Goal: Transaction & Acquisition: Purchase product/service

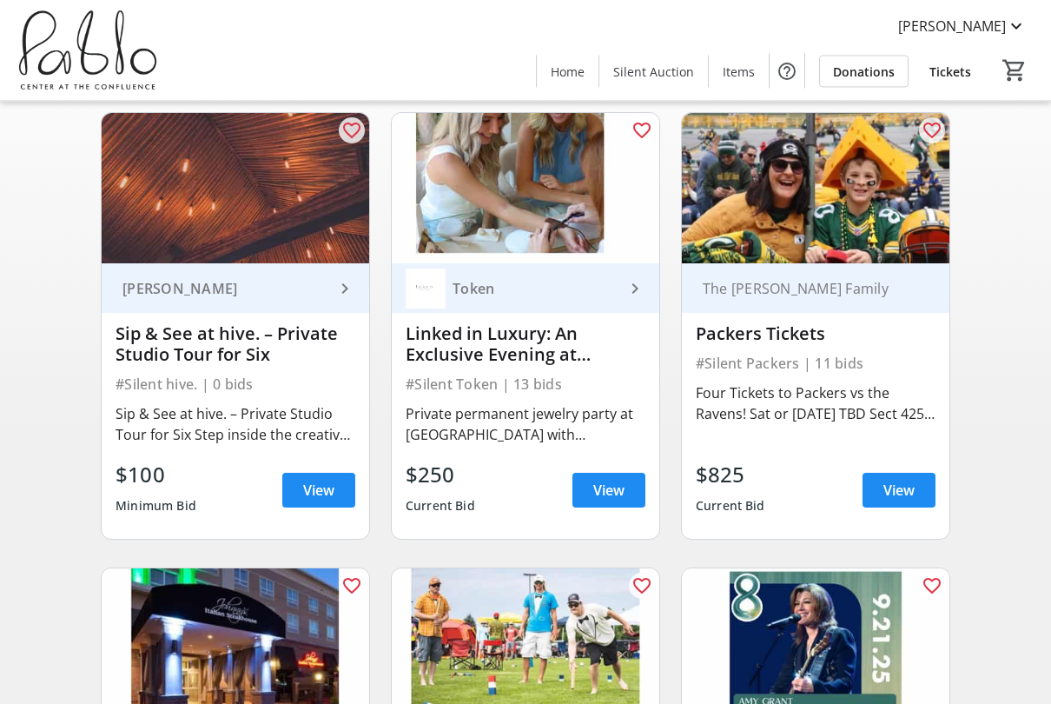
scroll to position [142, 0]
click at [901, 492] on span "View" at bounding box center [899, 490] width 31 height 21
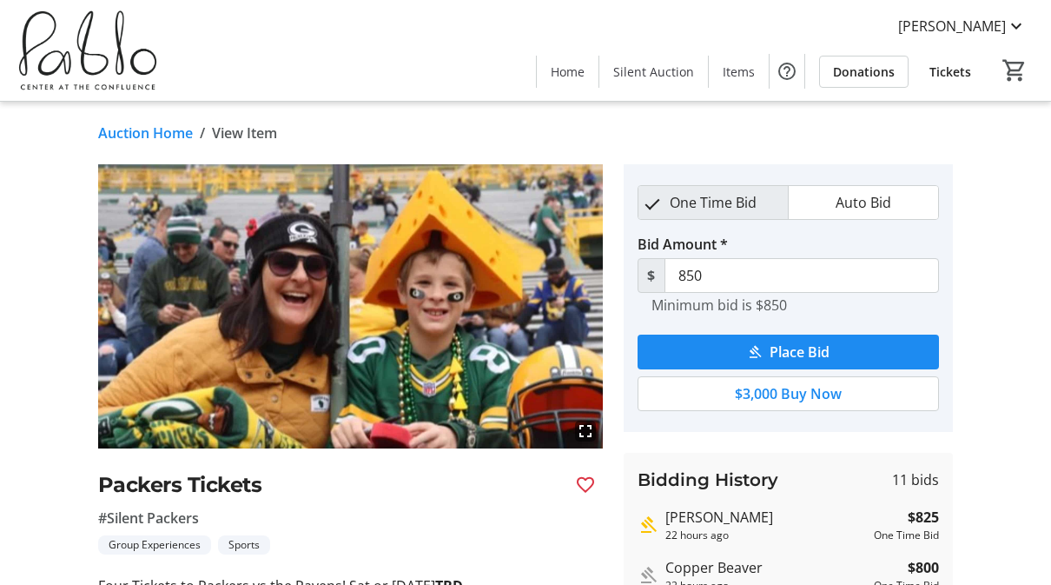
scroll to position [142, 0]
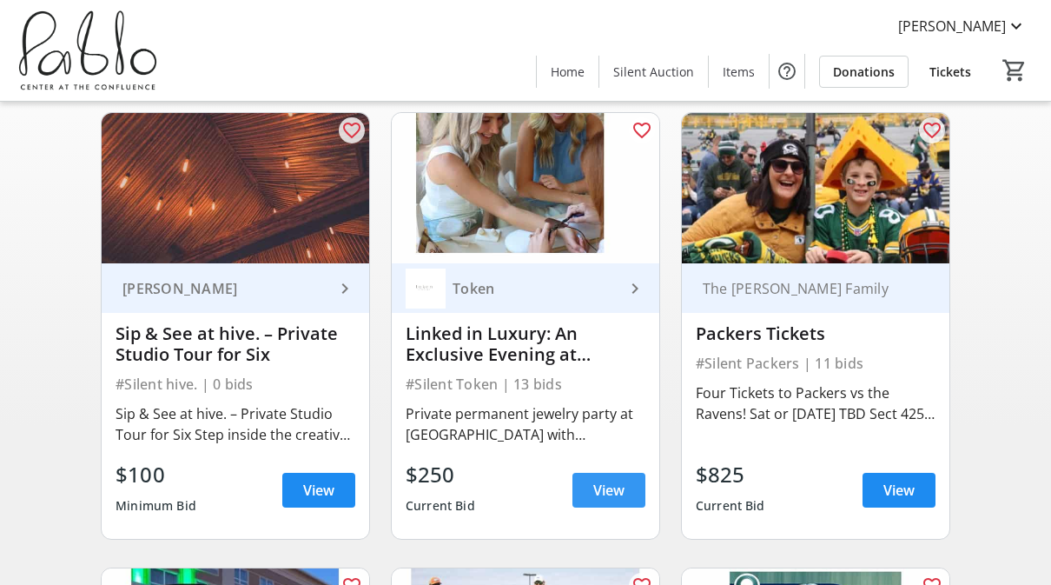
click at [602, 496] on span "View" at bounding box center [608, 490] width 31 height 21
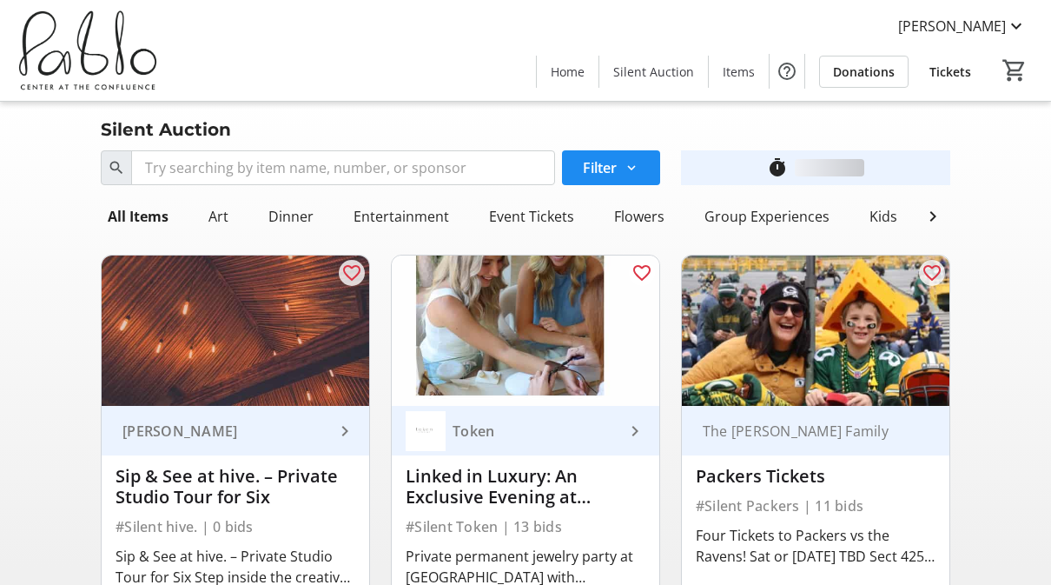
scroll to position [142, 0]
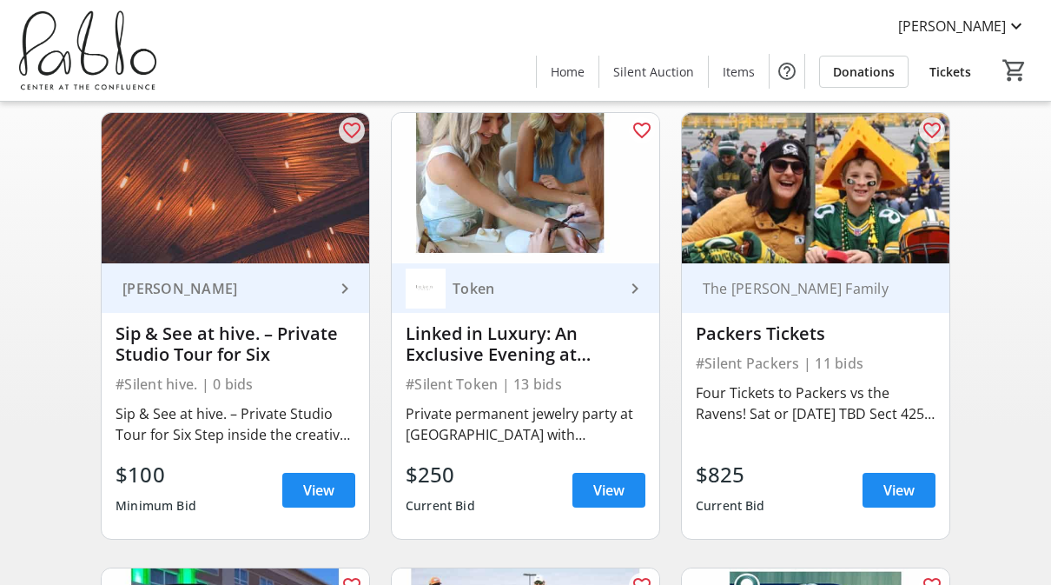
click at [301, 489] on span at bounding box center [318, 490] width 73 height 42
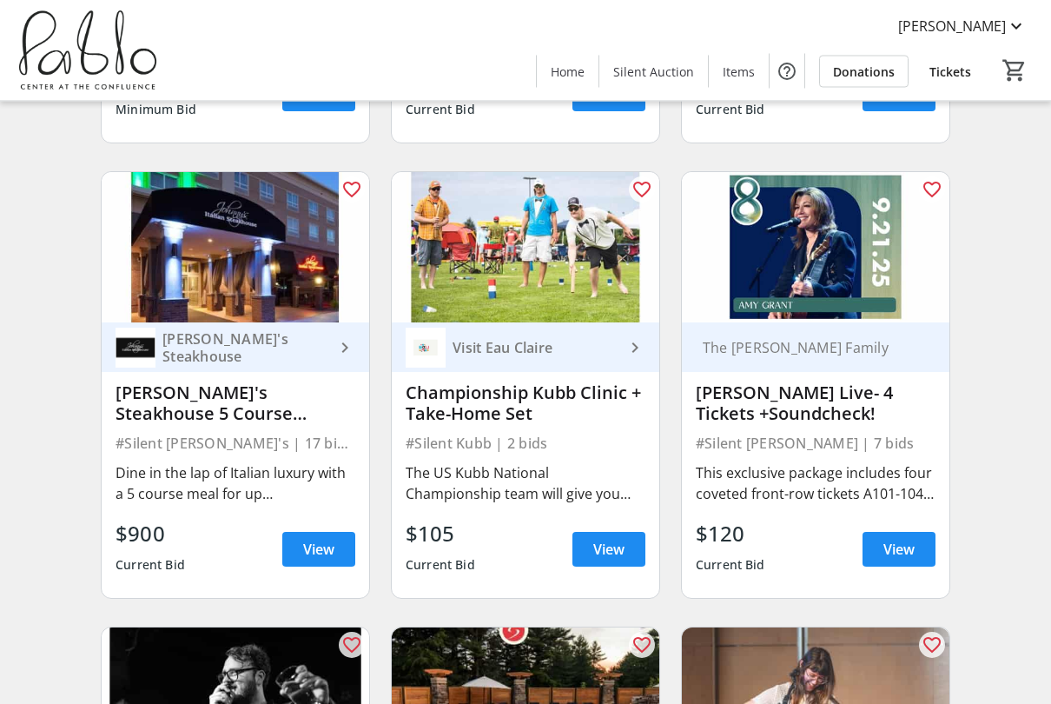
scroll to position [539, 0]
click at [322, 557] on span "View" at bounding box center [318, 549] width 31 height 21
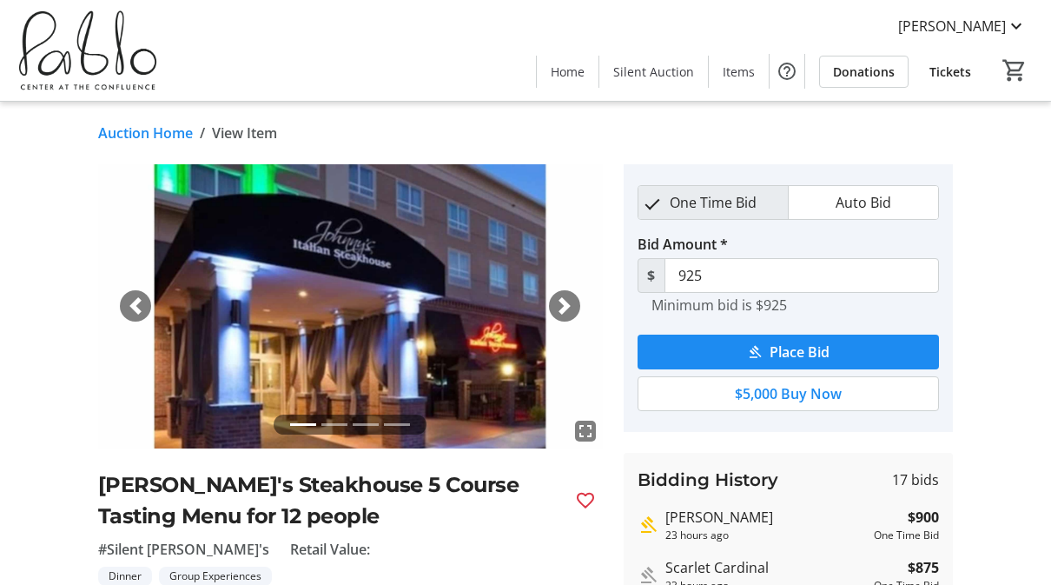
scroll to position [539, 0]
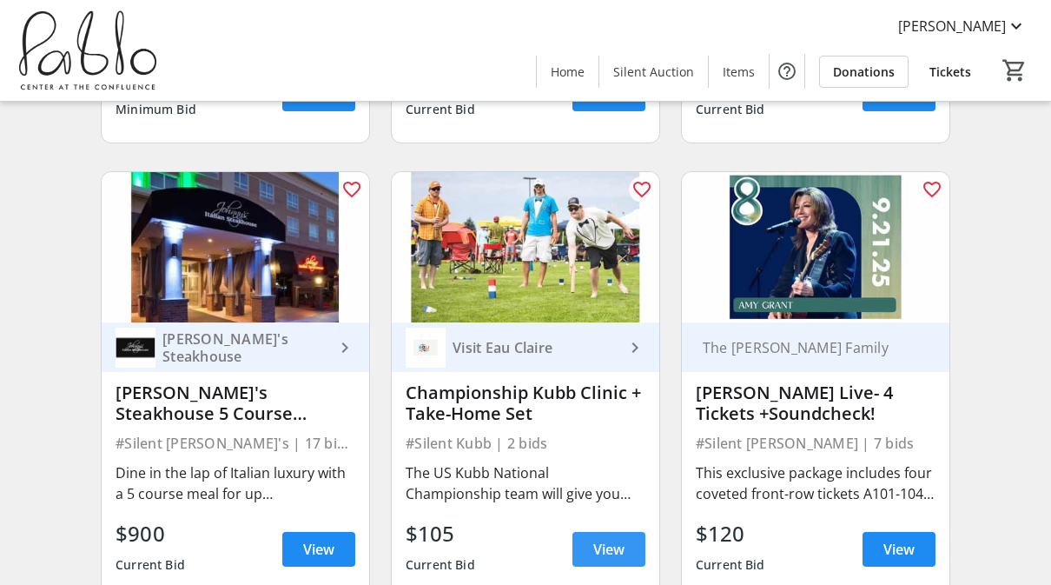
click at [626, 557] on span at bounding box center [609, 549] width 73 height 42
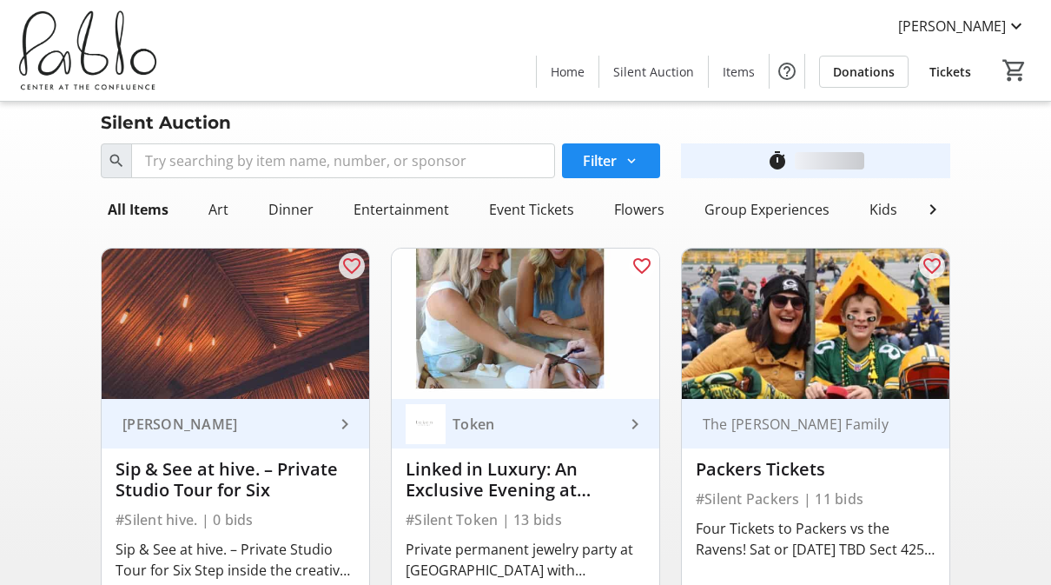
scroll to position [539, 0]
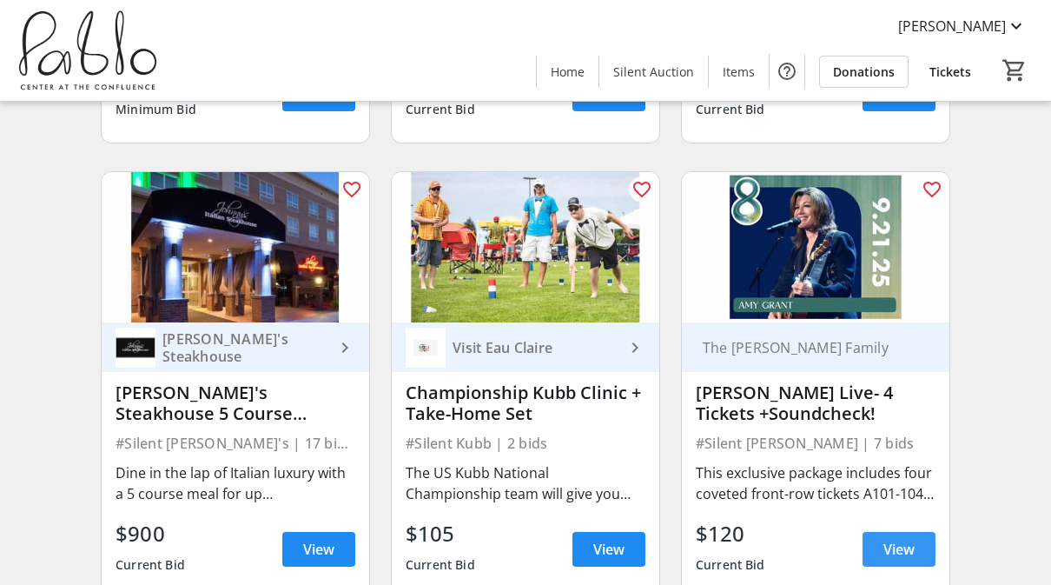
click at [901, 556] on span "View" at bounding box center [899, 549] width 31 height 21
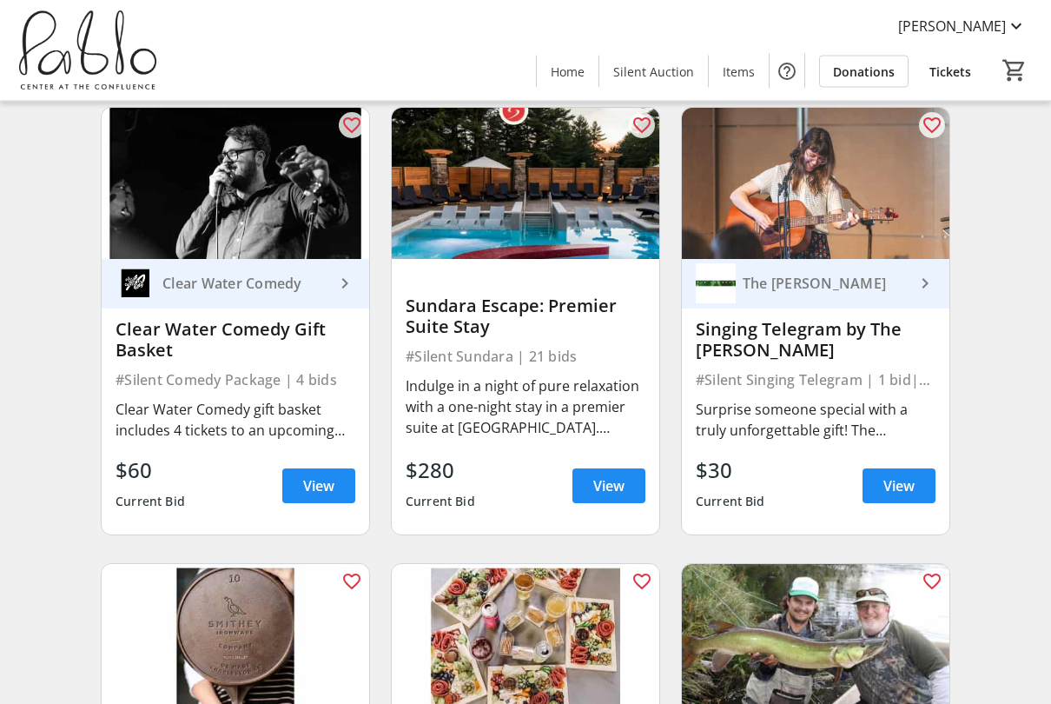
scroll to position [1058, 0]
click at [310, 497] on span at bounding box center [318, 486] width 73 height 42
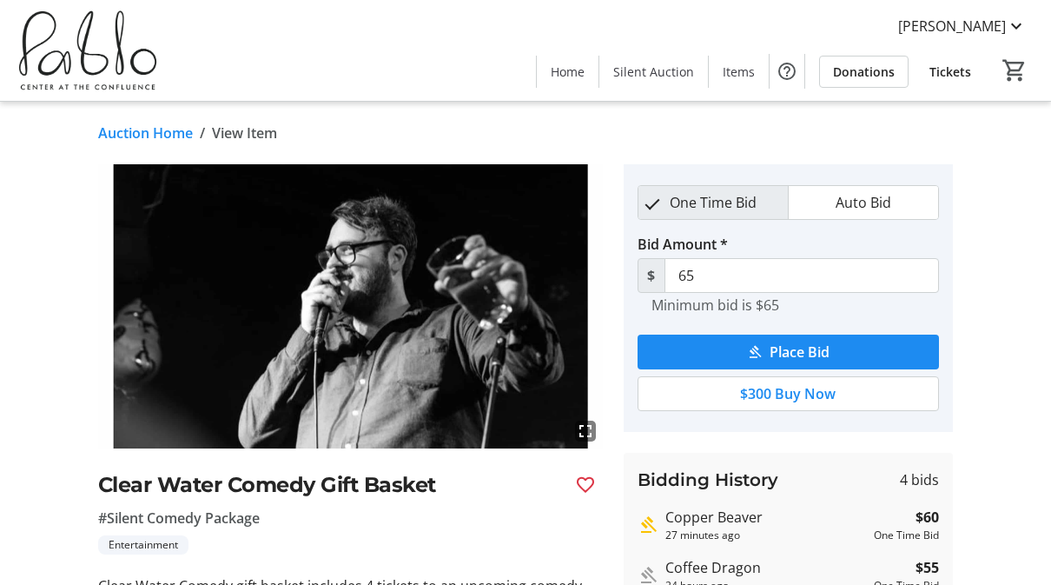
scroll to position [1058, 0]
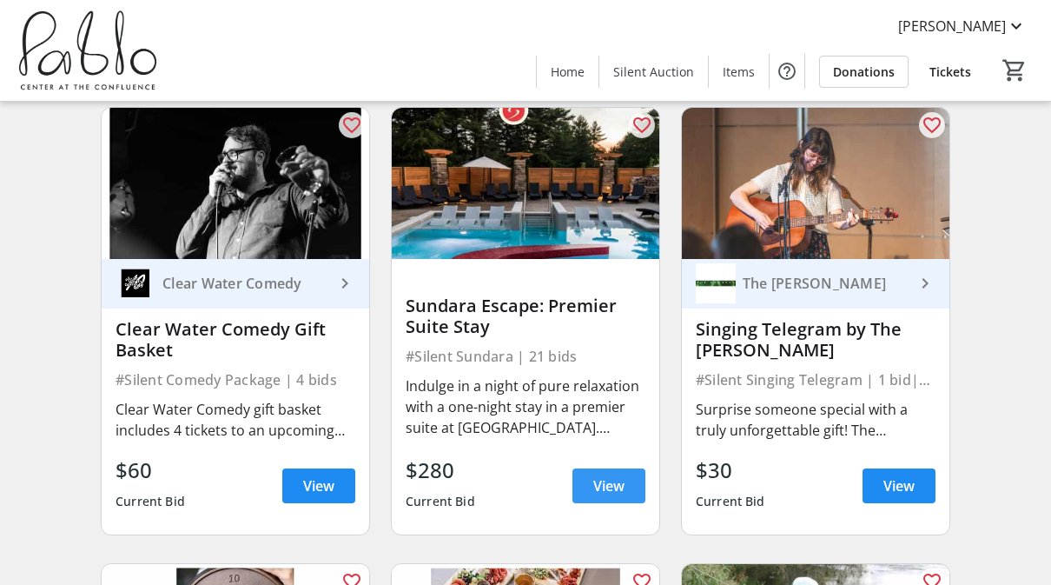
click at [620, 492] on span "View" at bounding box center [608, 485] width 31 height 21
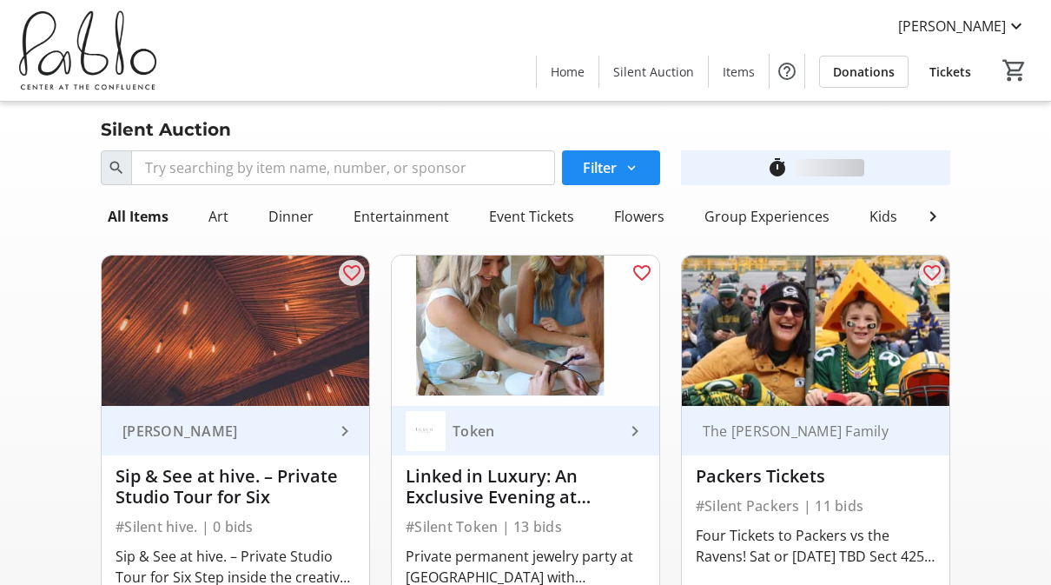
scroll to position [1058, 0]
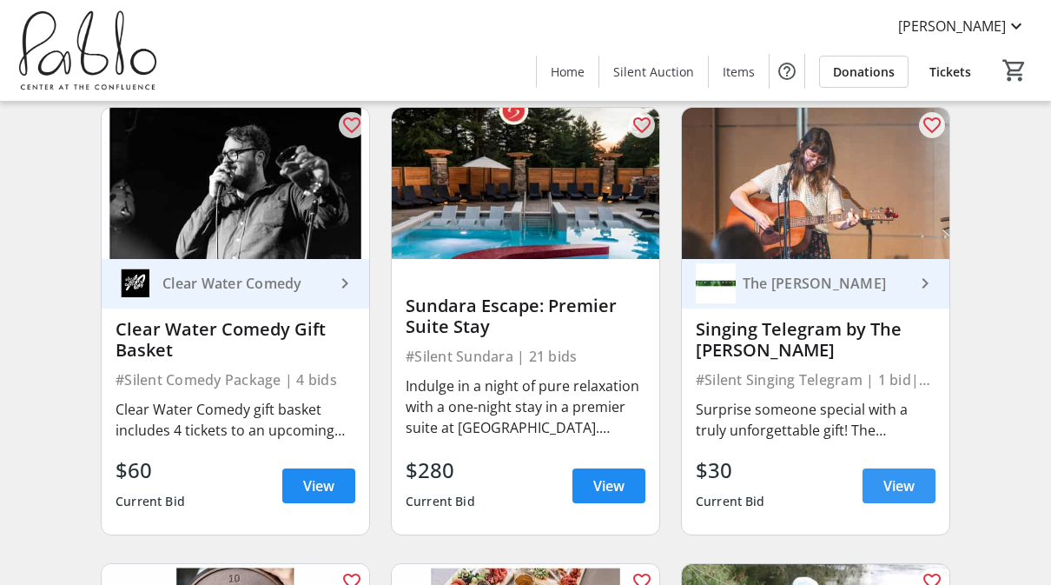
click at [925, 490] on span at bounding box center [899, 486] width 73 height 42
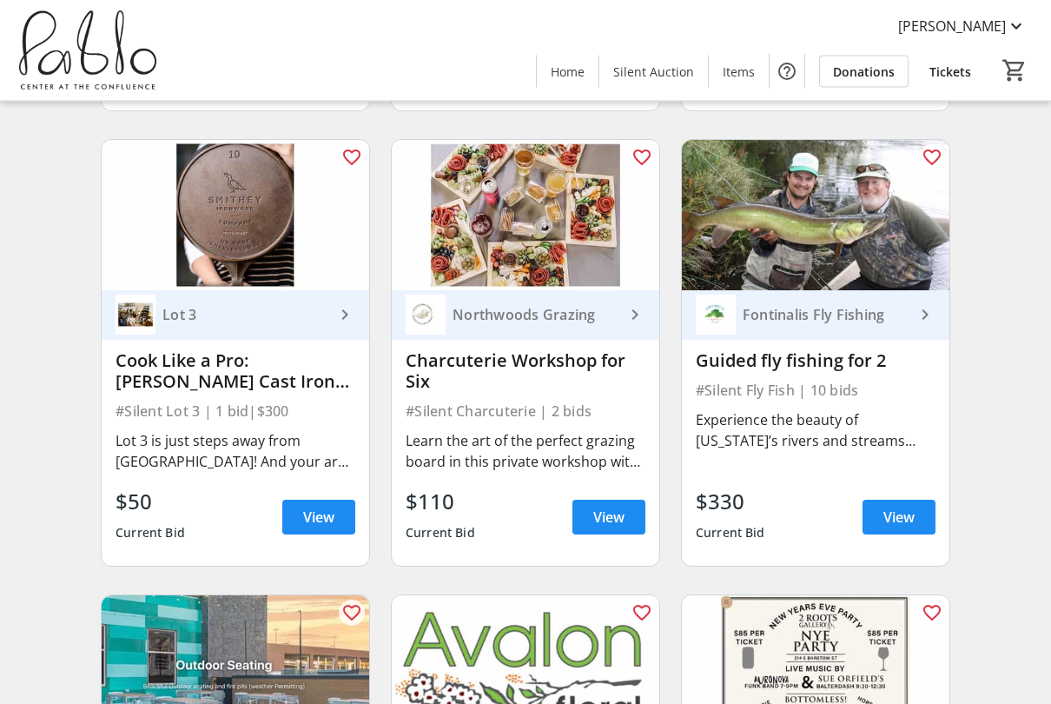
scroll to position [1481, 0]
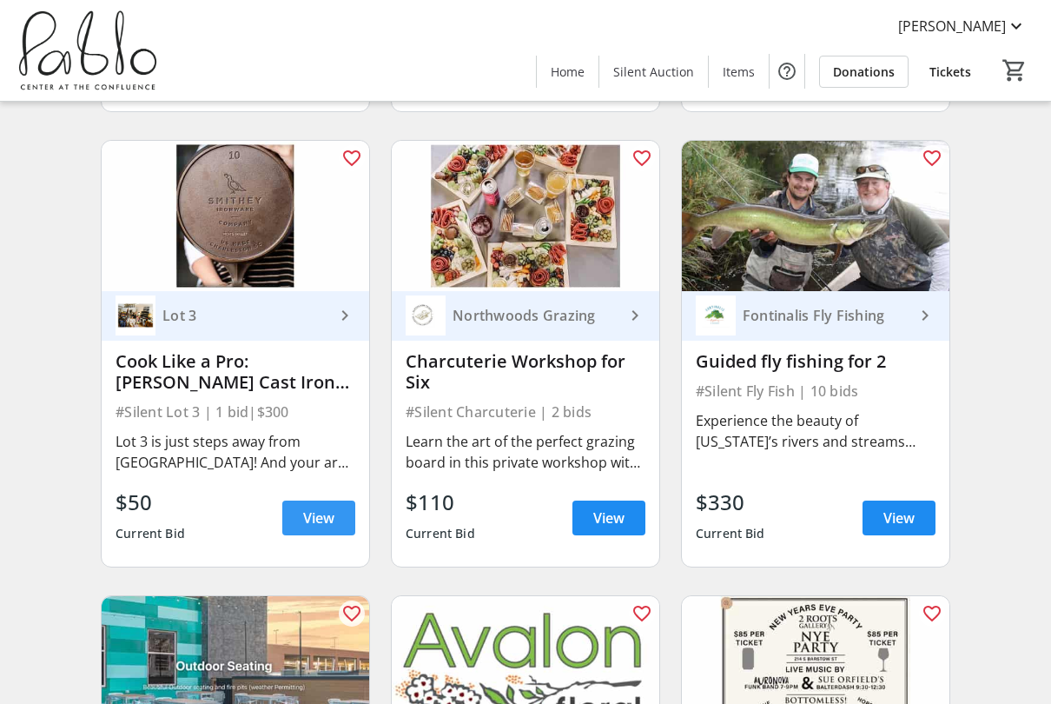
click at [327, 533] on span at bounding box center [318, 518] width 73 height 42
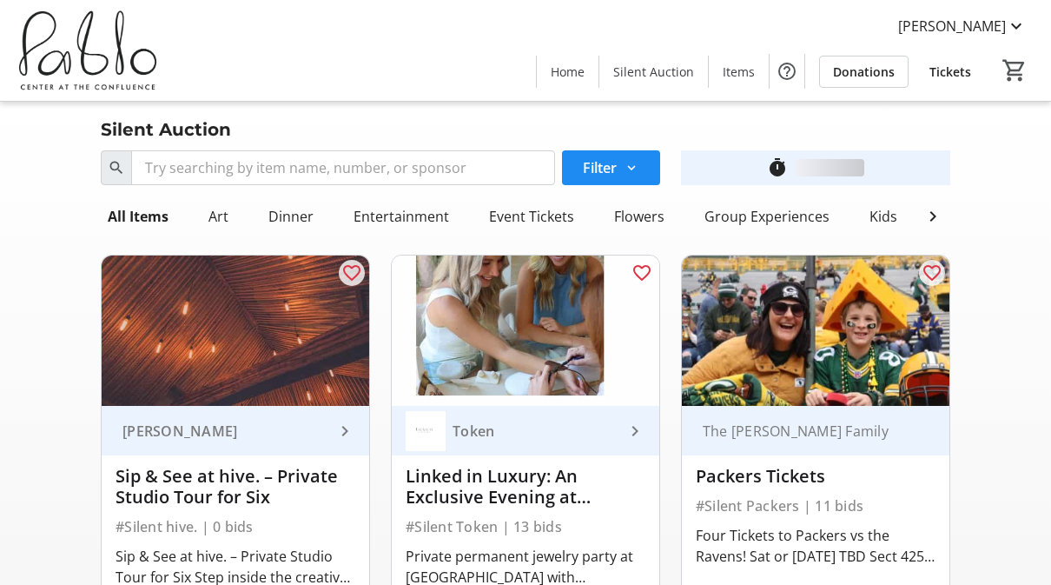
scroll to position [1481, 0]
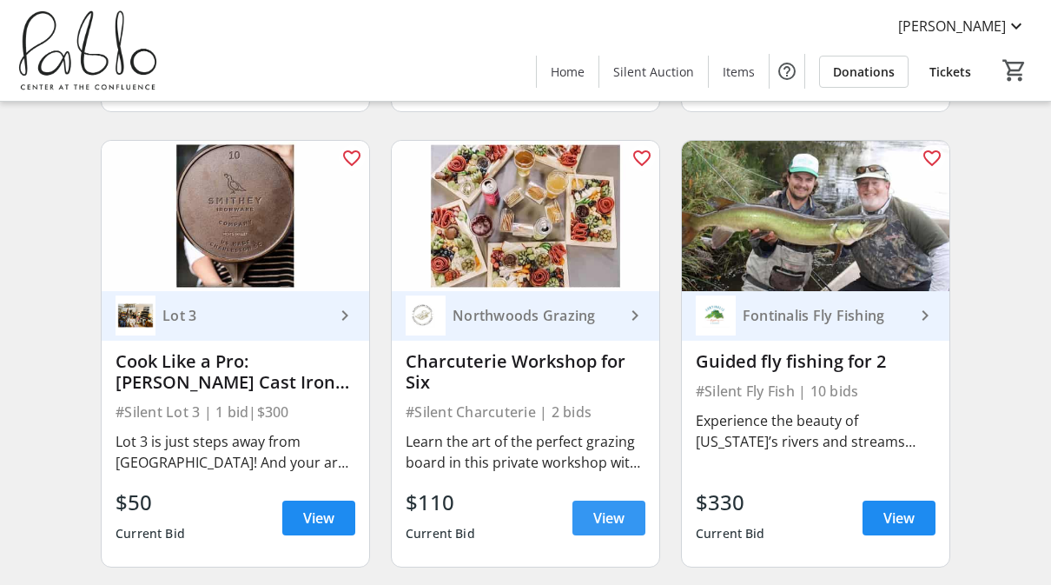
click at [607, 520] on span "View" at bounding box center [608, 517] width 31 height 21
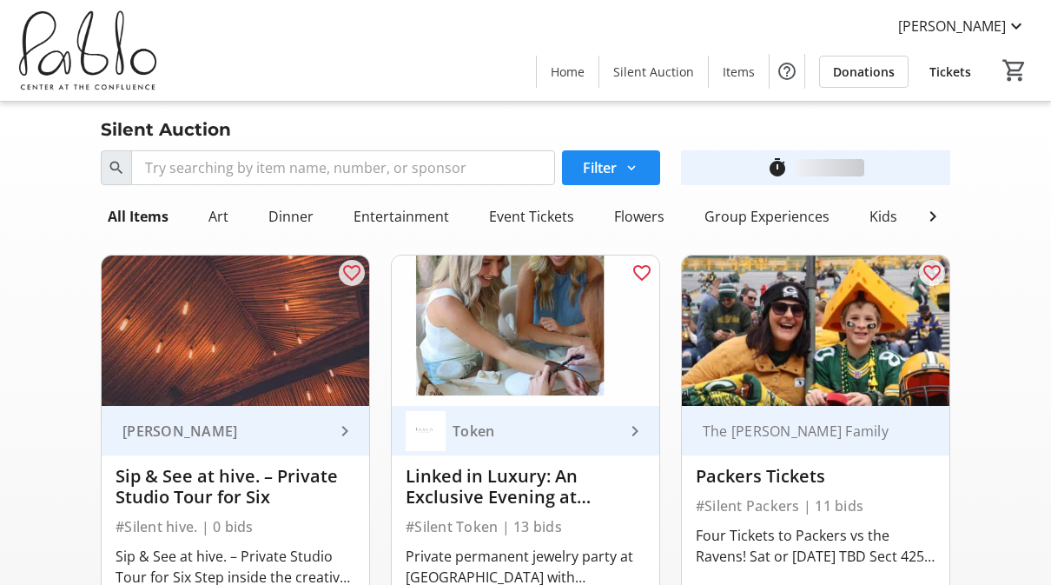
scroll to position [1481, 0]
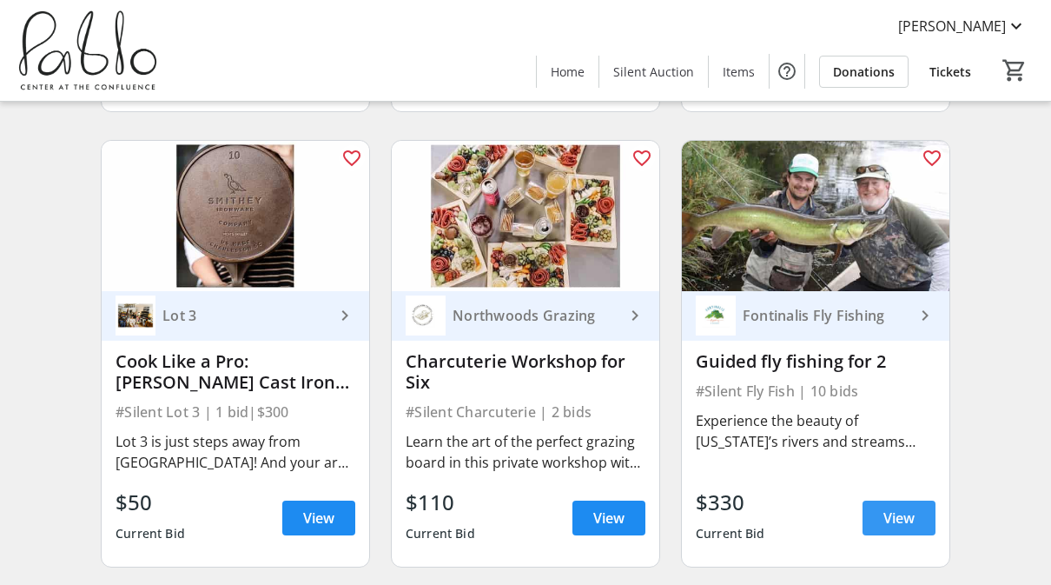
click at [901, 526] on span "View" at bounding box center [899, 517] width 31 height 21
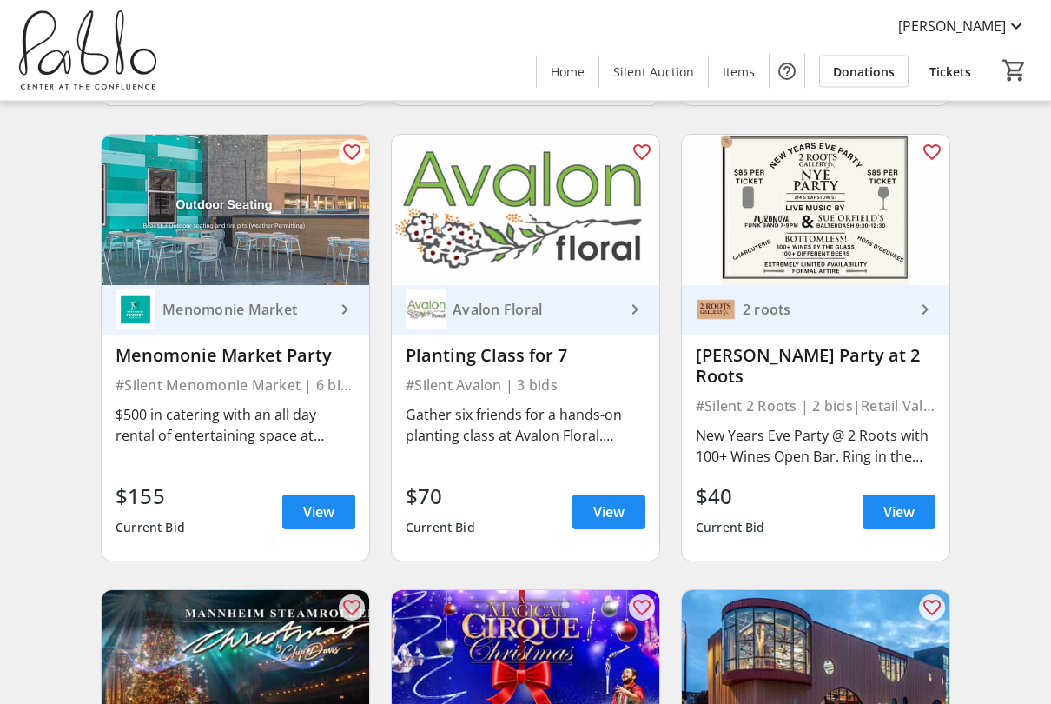
scroll to position [1943, 0]
click at [316, 501] on span "View" at bounding box center [318, 511] width 31 height 21
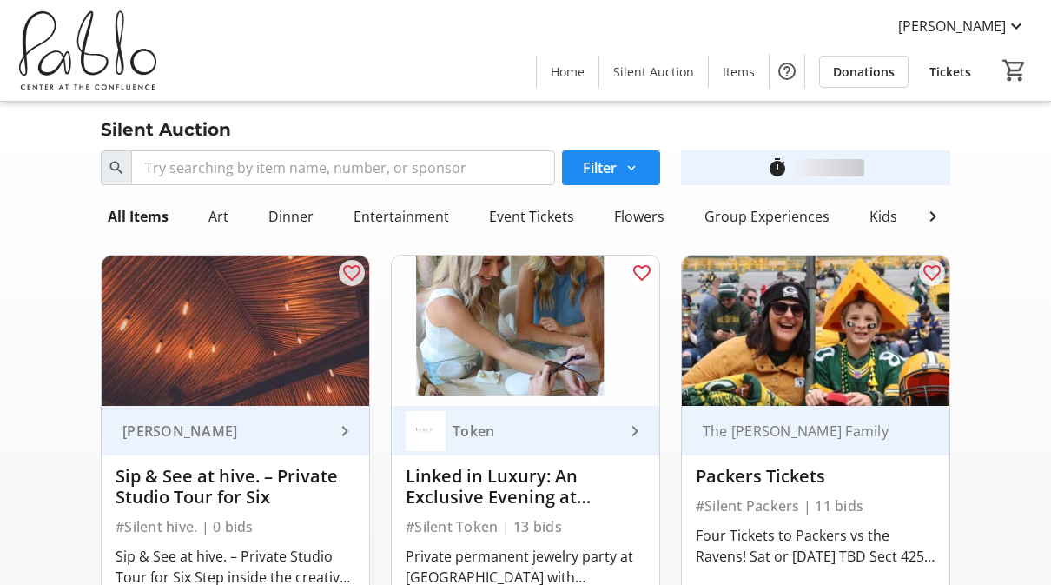
scroll to position [1943, 0]
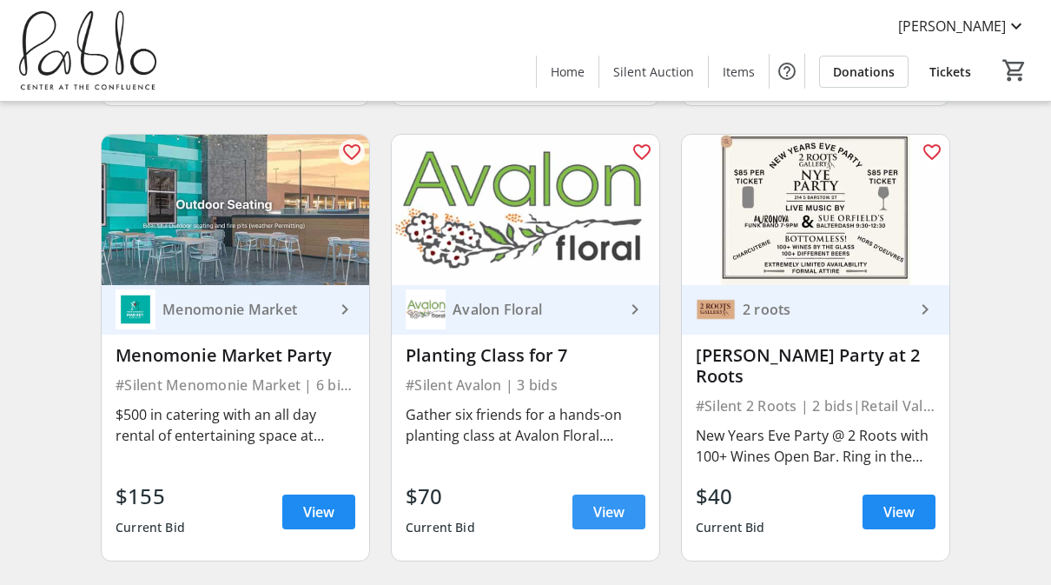
click at [626, 496] on span at bounding box center [609, 512] width 73 height 42
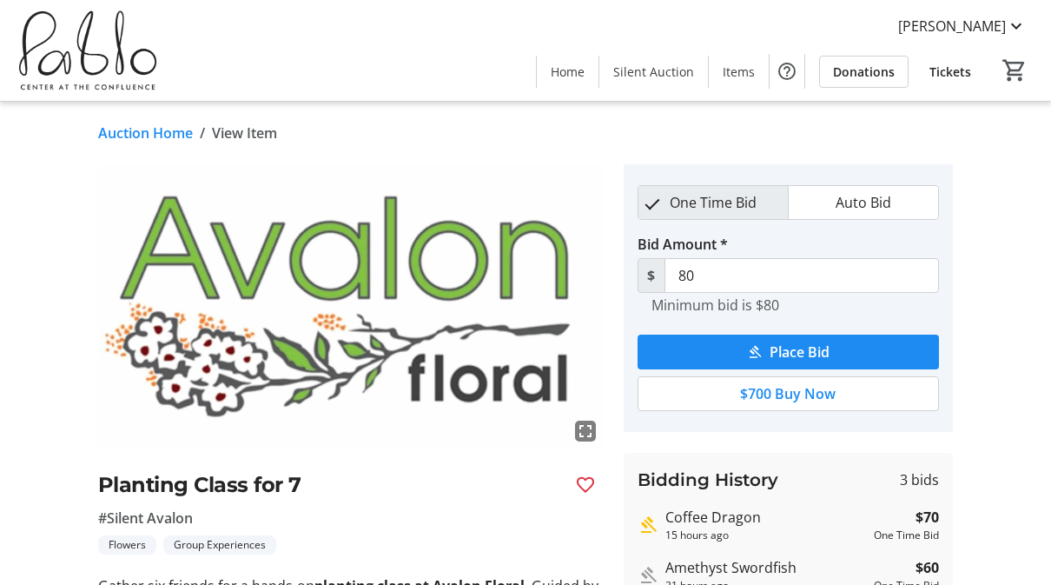
scroll to position [1943, 0]
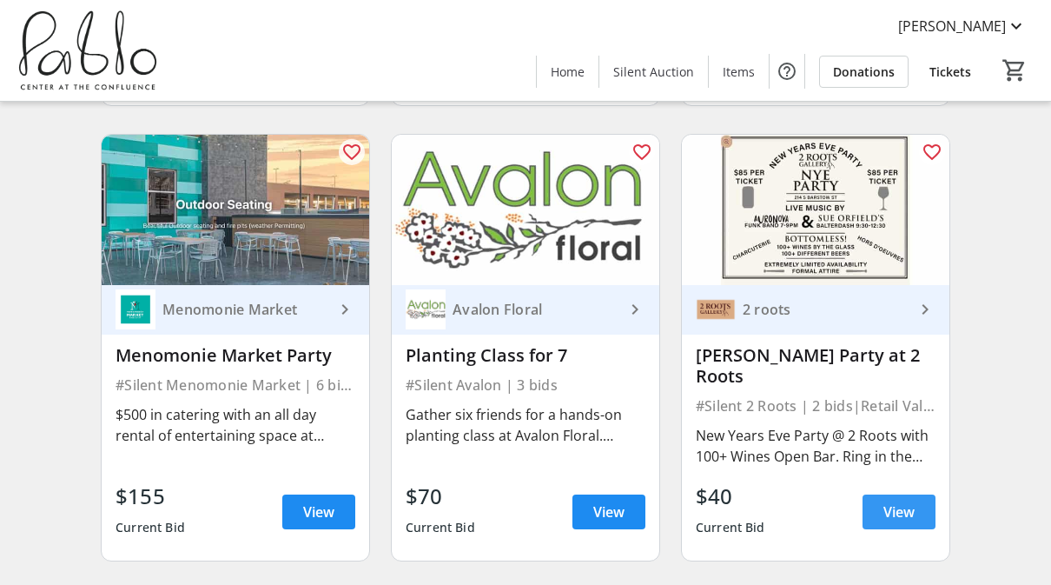
click at [917, 496] on span at bounding box center [899, 512] width 73 height 42
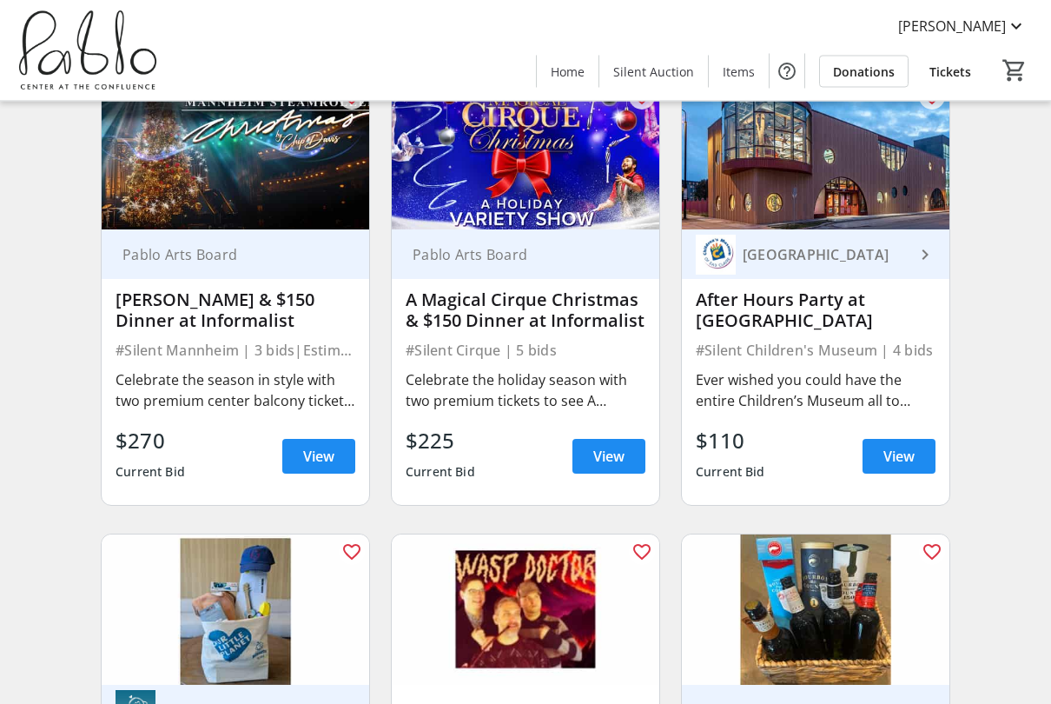
scroll to position [2454, 0]
click at [322, 446] on span "View" at bounding box center [318, 456] width 31 height 21
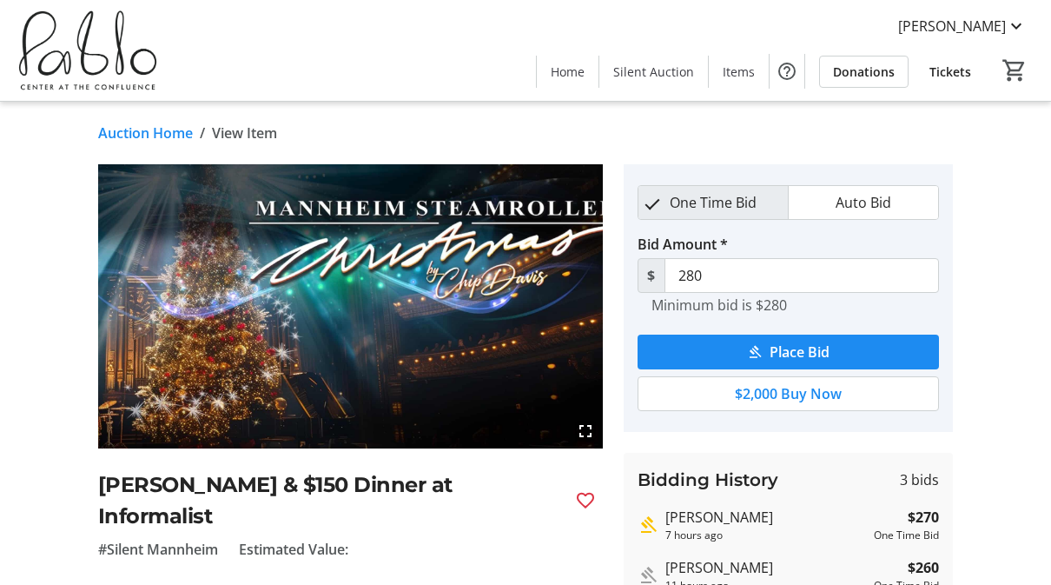
scroll to position [2454, 0]
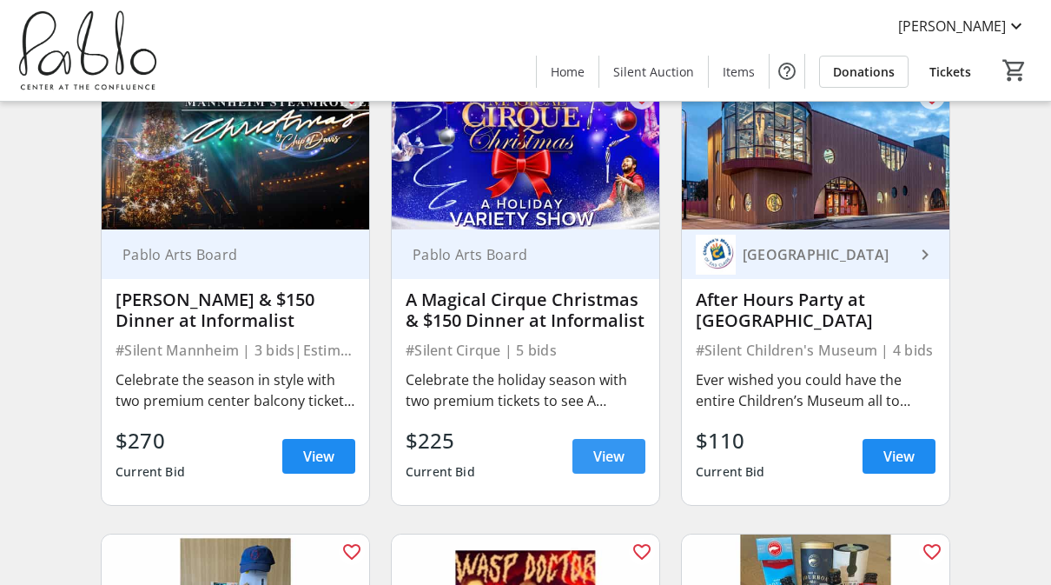
click at [632, 443] on span at bounding box center [609, 456] width 73 height 42
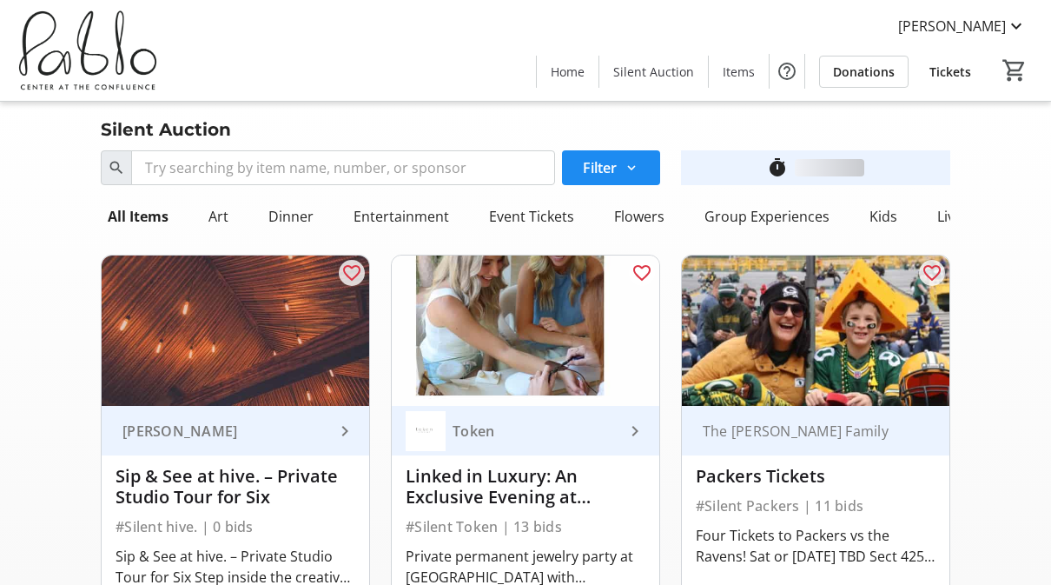
scroll to position [2454, 0]
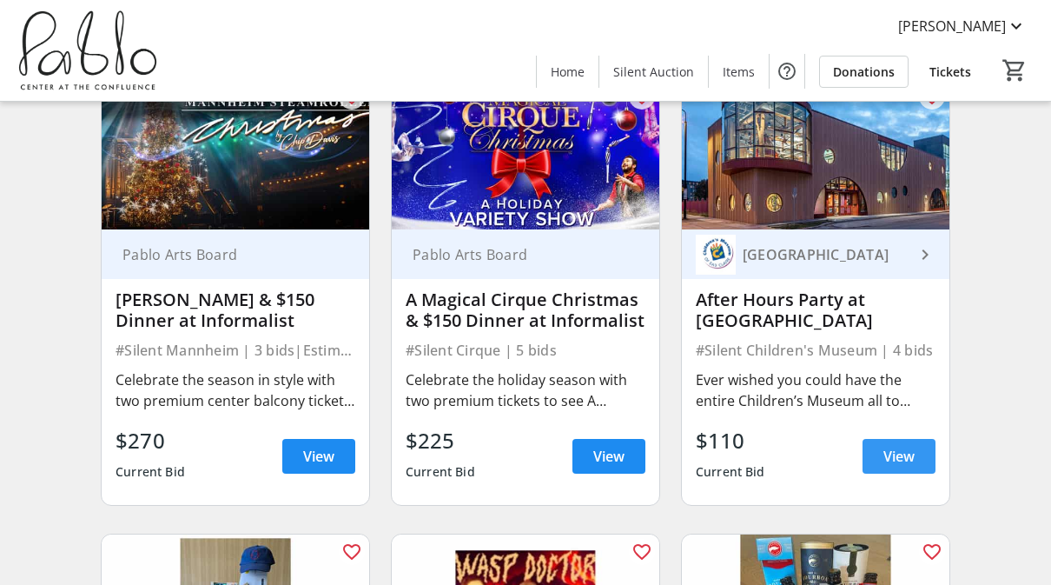
click at [913, 446] on span "View" at bounding box center [899, 456] width 31 height 21
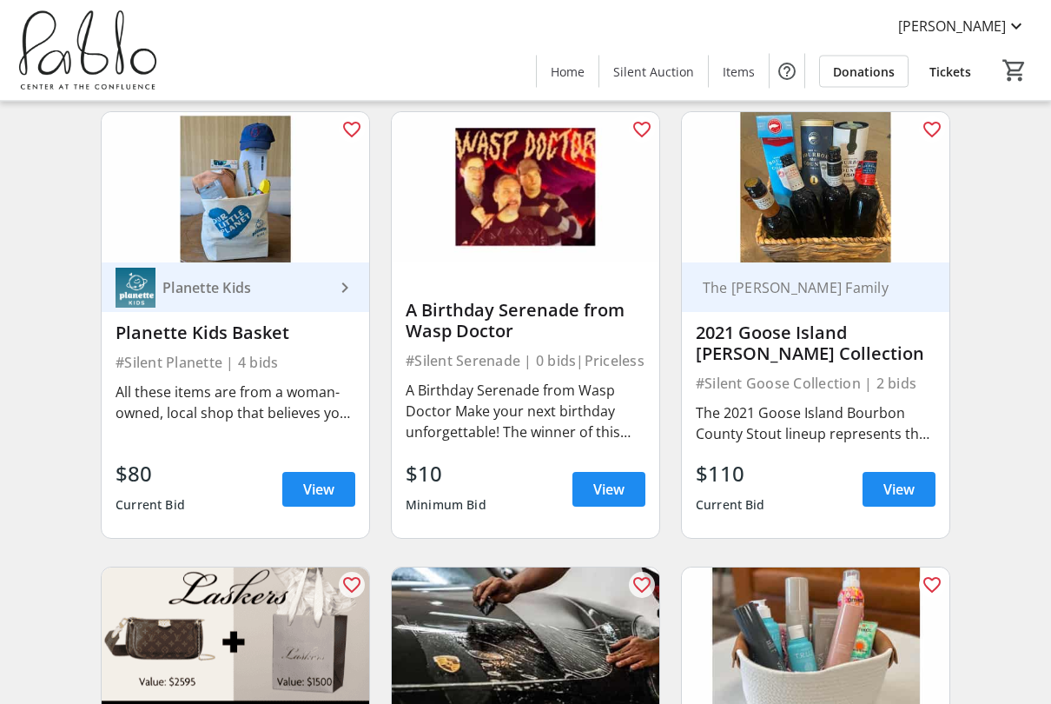
scroll to position [2876, 0]
click at [325, 479] on span "View" at bounding box center [318, 489] width 31 height 21
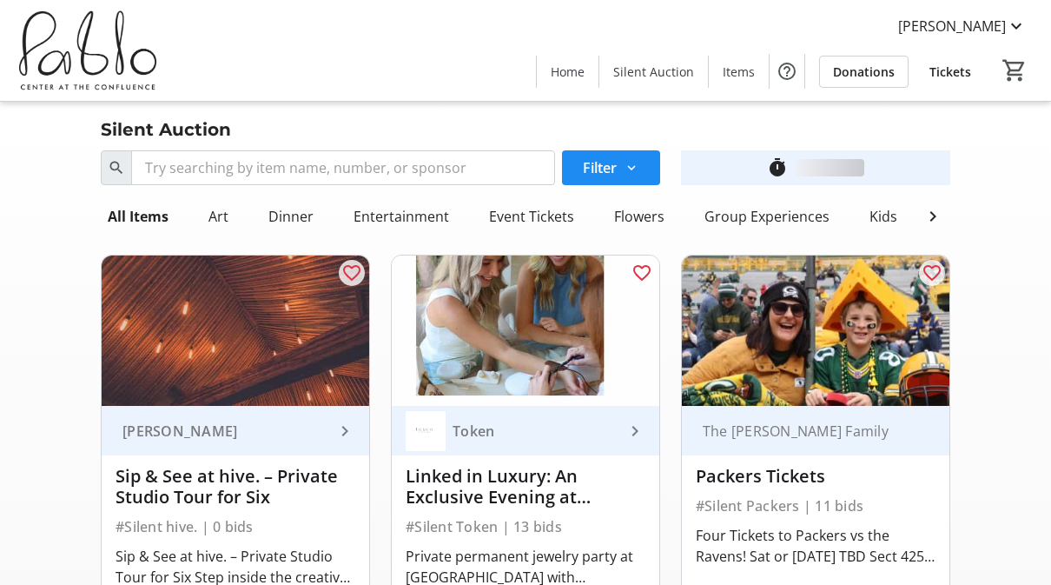
scroll to position [2876, 0]
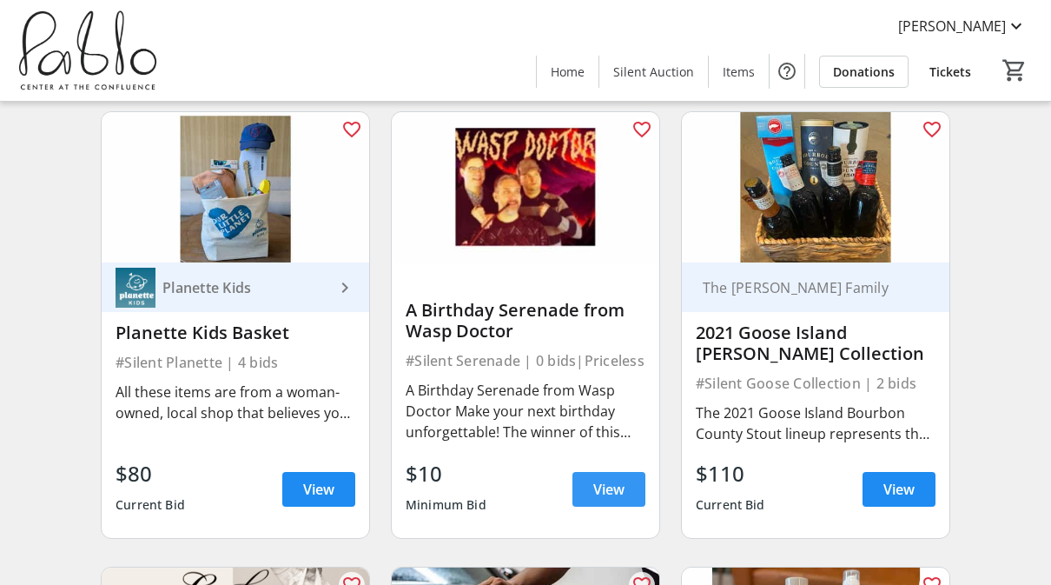
click at [626, 468] on span at bounding box center [609, 489] width 73 height 42
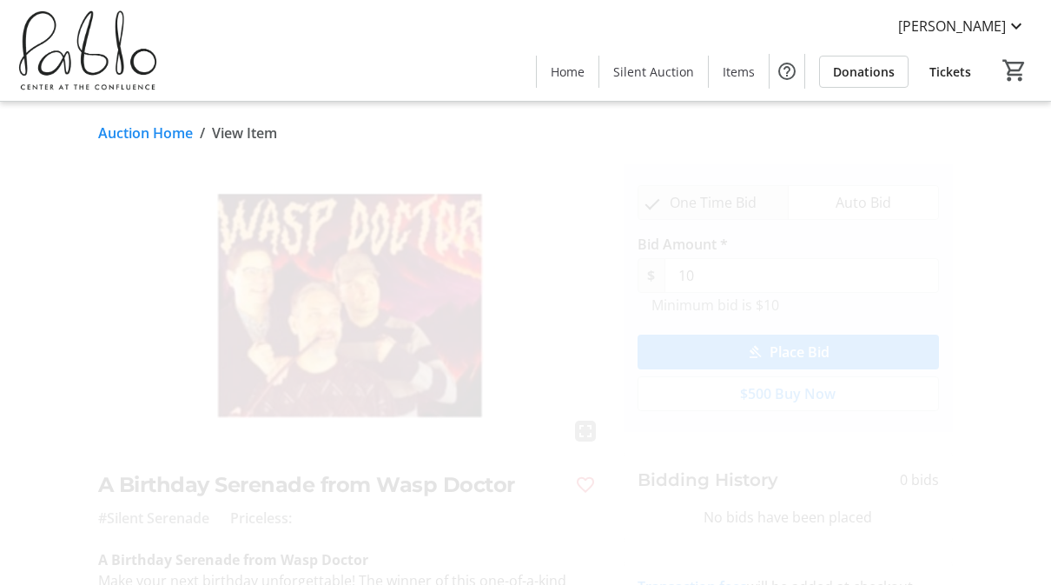
scroll to position [2876, 0]
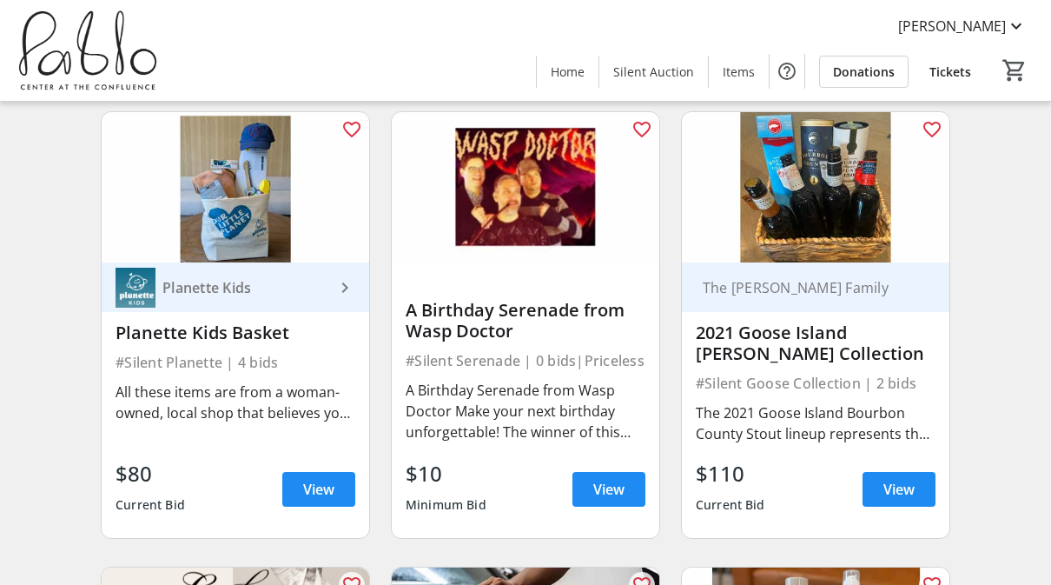
click at [907, 479] on span "View" at bounding box center [899, 489] width 31 height 21
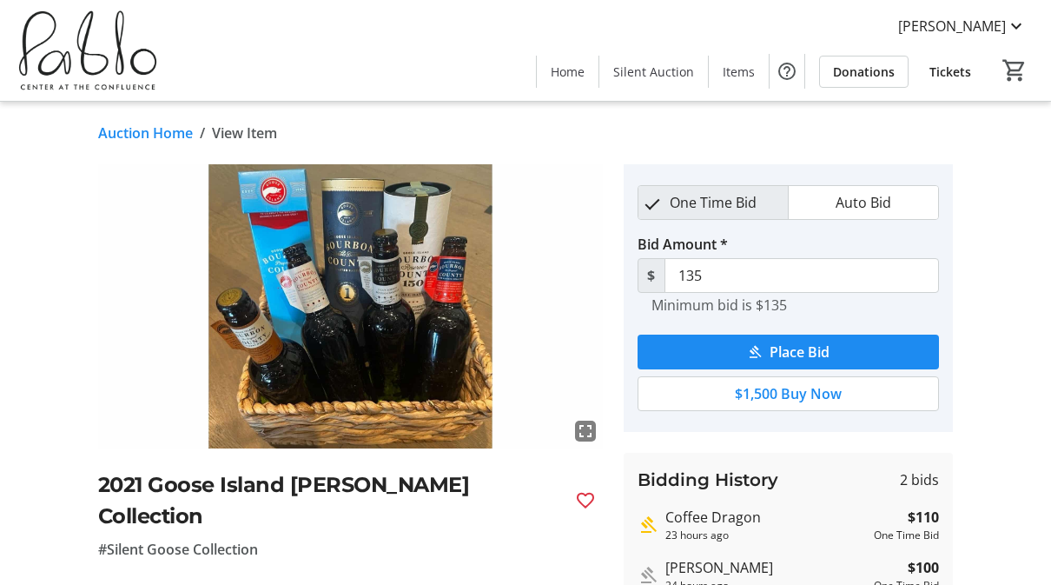
scroll to position [2876, 0]
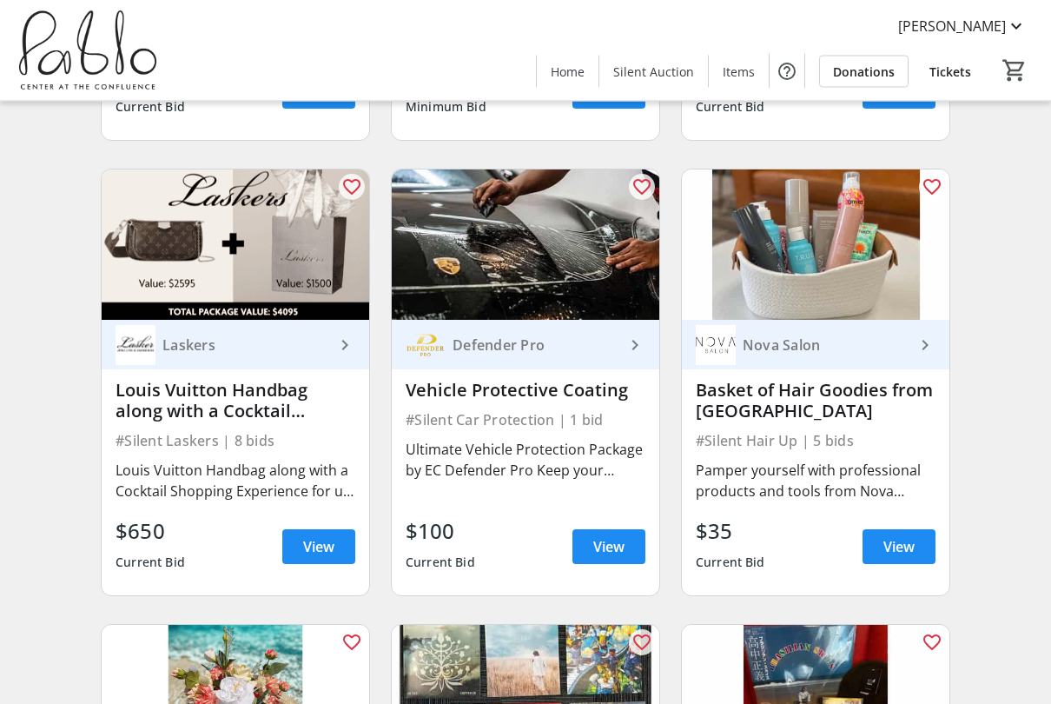
scroll to position [3274, 0]
click at [306, 536] on span "View" at bounding box center [318, 546] width 31 height 21
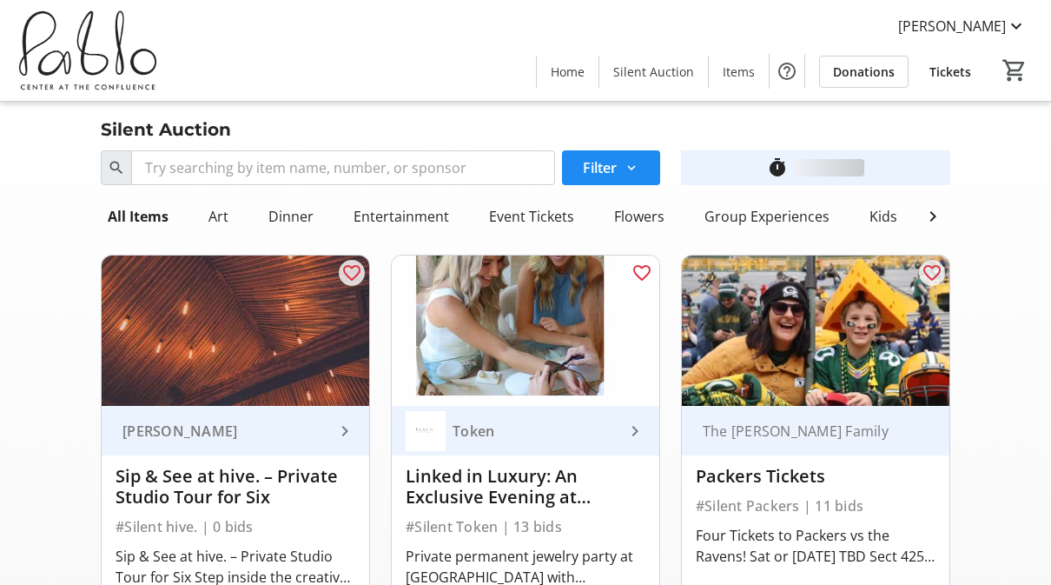
scroll to position [3274, 0]
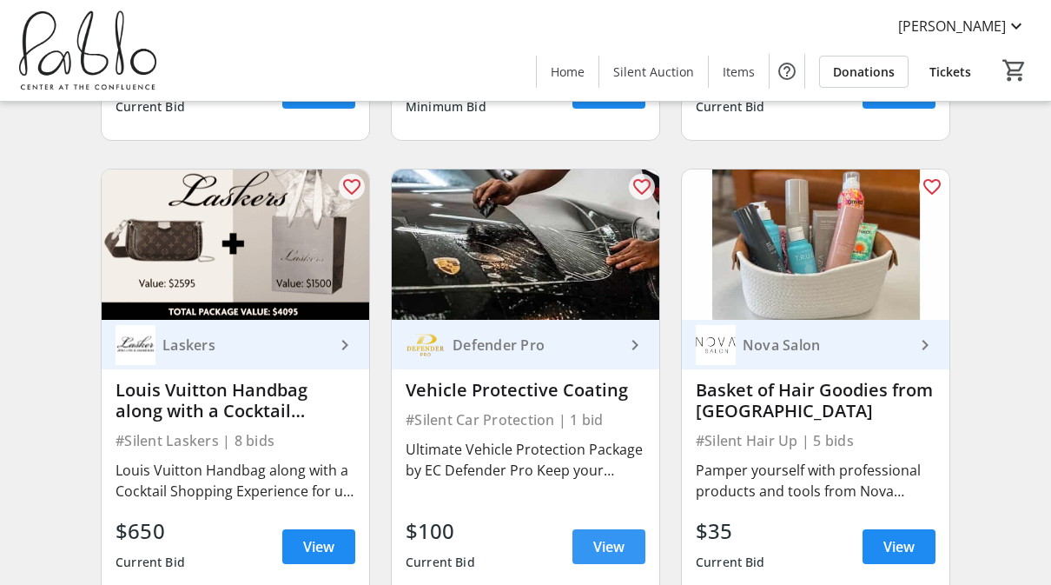
click at [612, 536] on span "View" at bounding box center [608, 546] width 31 height 21
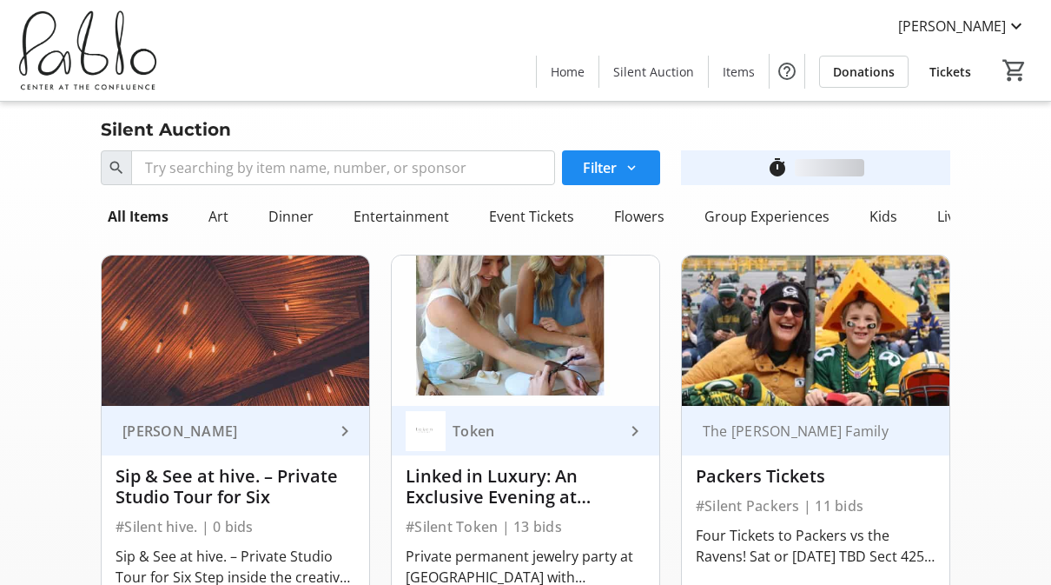
scroll to position [3274, 0]
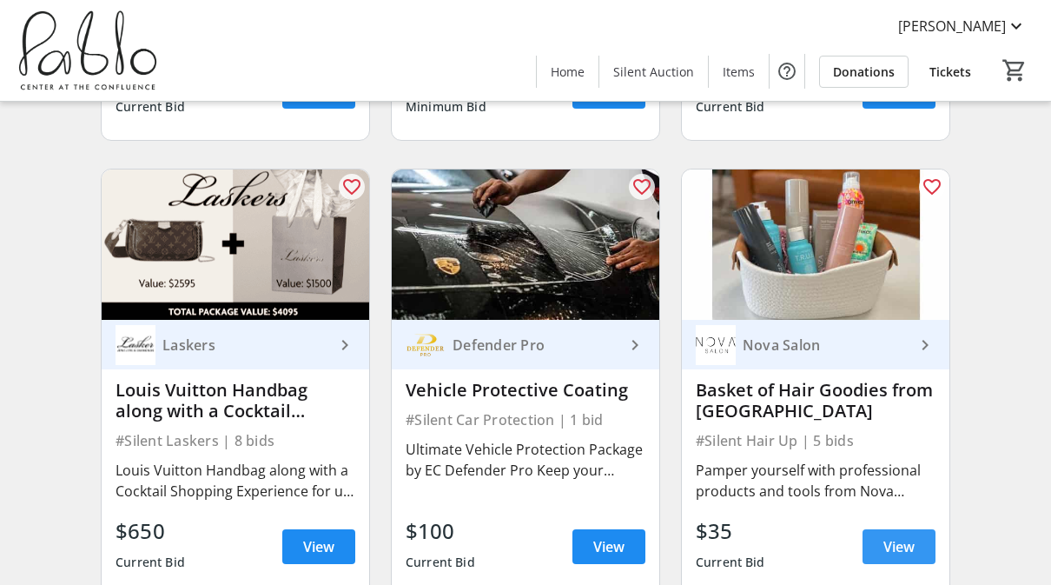
click at [905, 536] on span "View" at bounding box center [899, 546] width 31 height 21
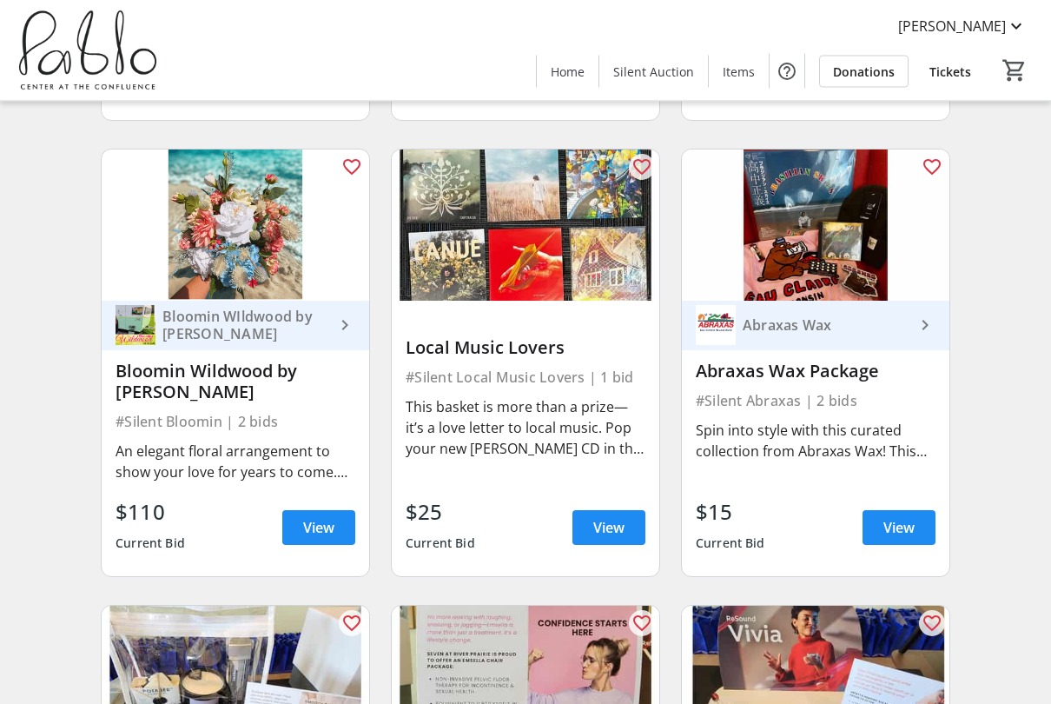
scroll to position [3749, 0]
click at [316, 517] on span "View" at bounding box center [318, 527] width 31 height 21
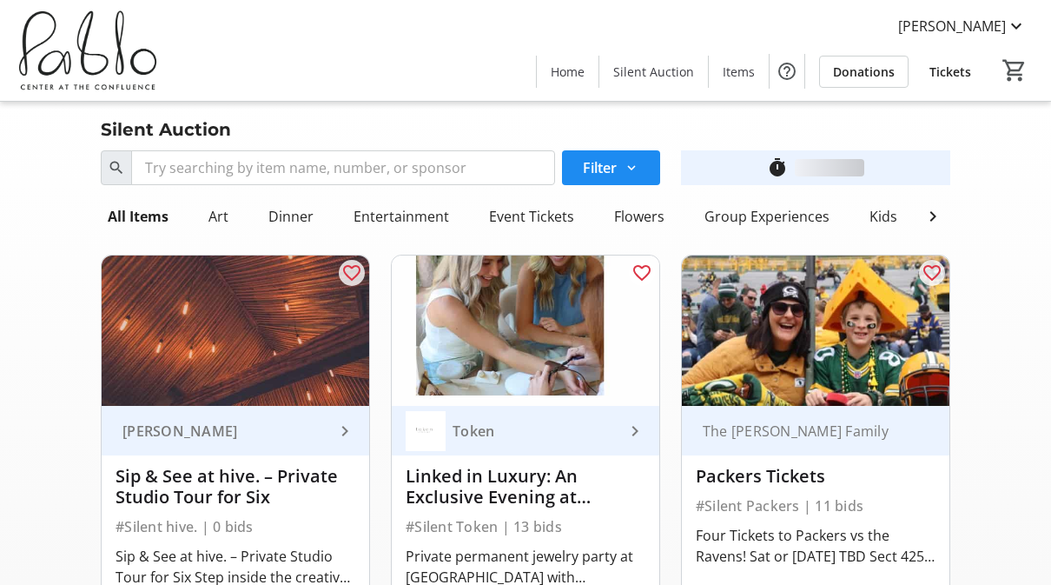
scroll to position [3749, 0]
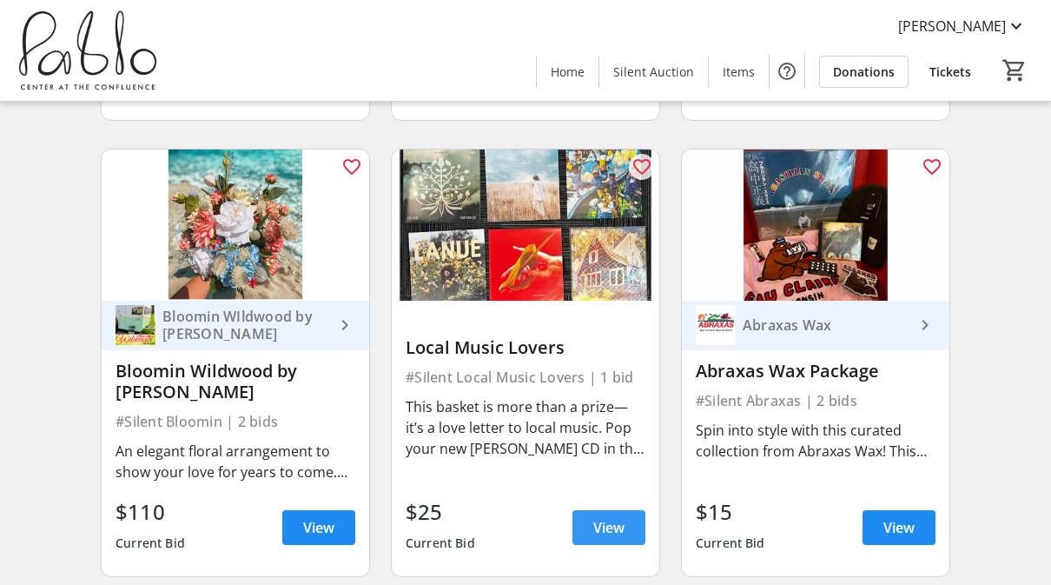
click at [631, 512] on span at bounding box center [609, 528] width 73 height 42
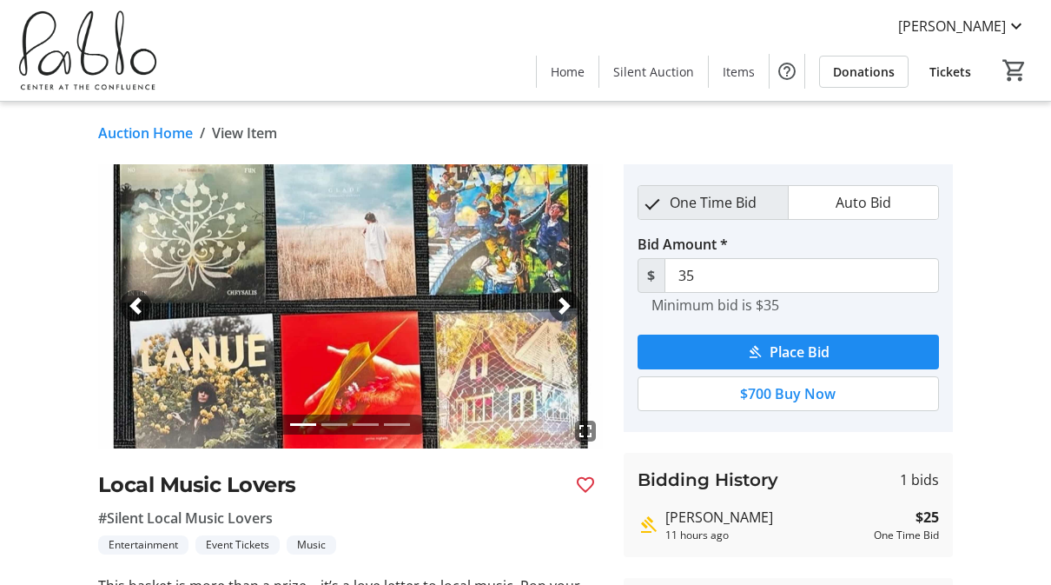
scroll to position [3749, 0]
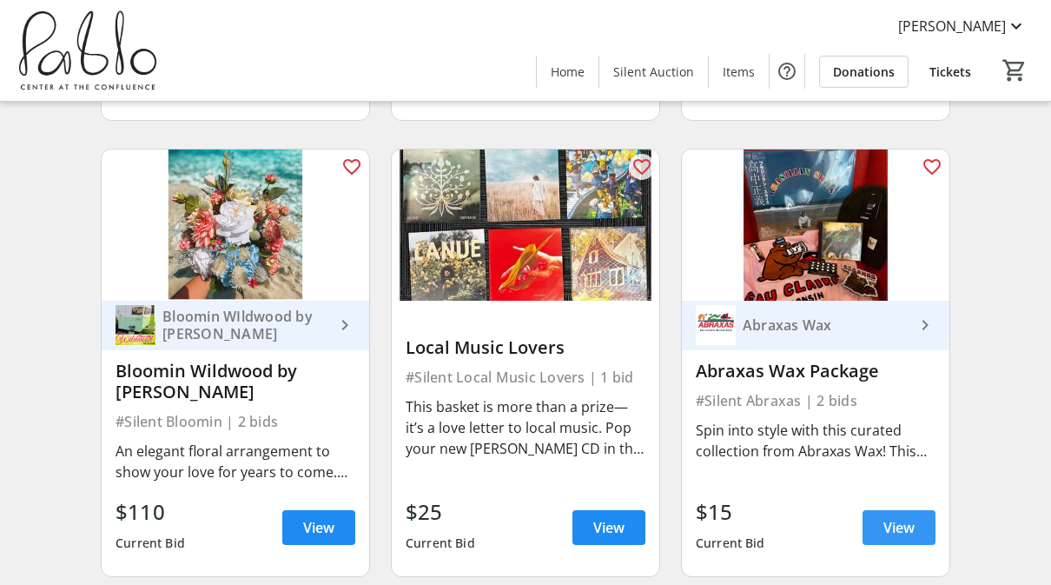
click at [910, 521] on span at bounding box center [899, 528] width 73 height 42
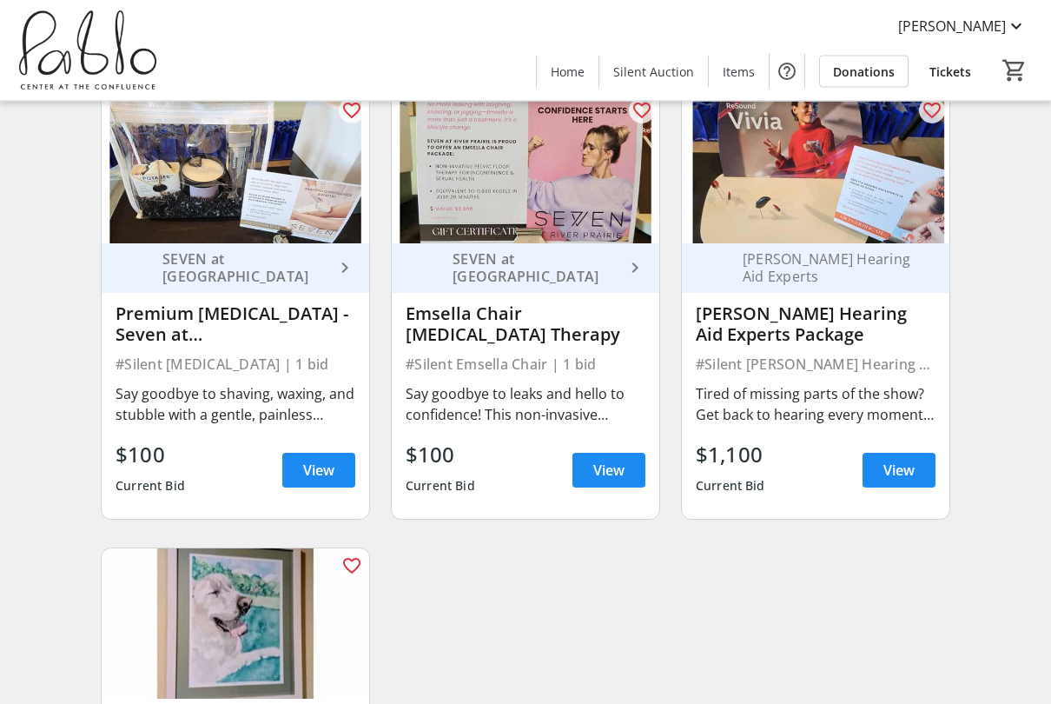
scroll to position [4262, 0]
click at [315, 460] on span "View" at bounding box center [318, 470] width 31 height 21
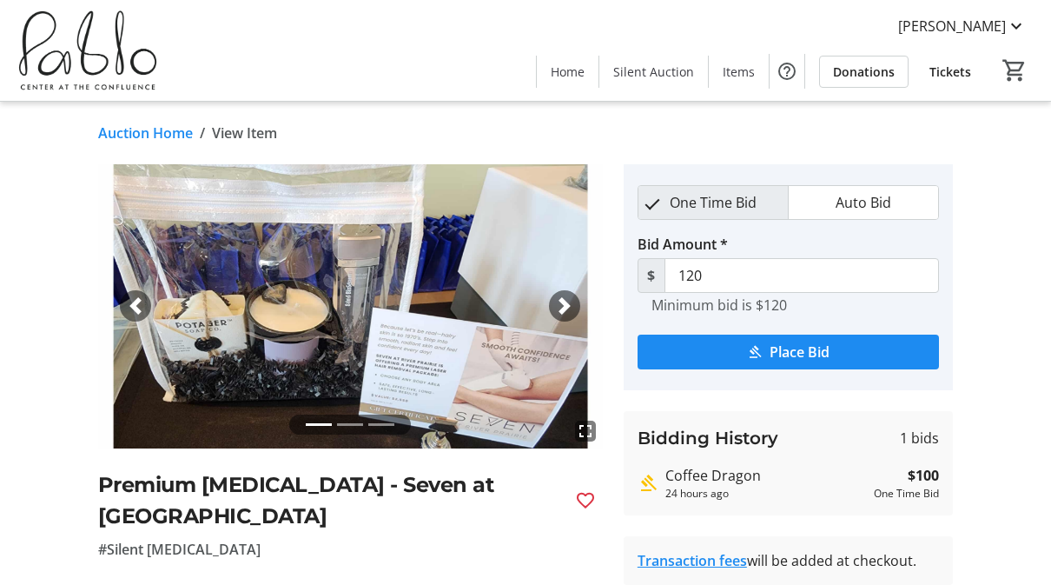
scroll to position [4262, 0]
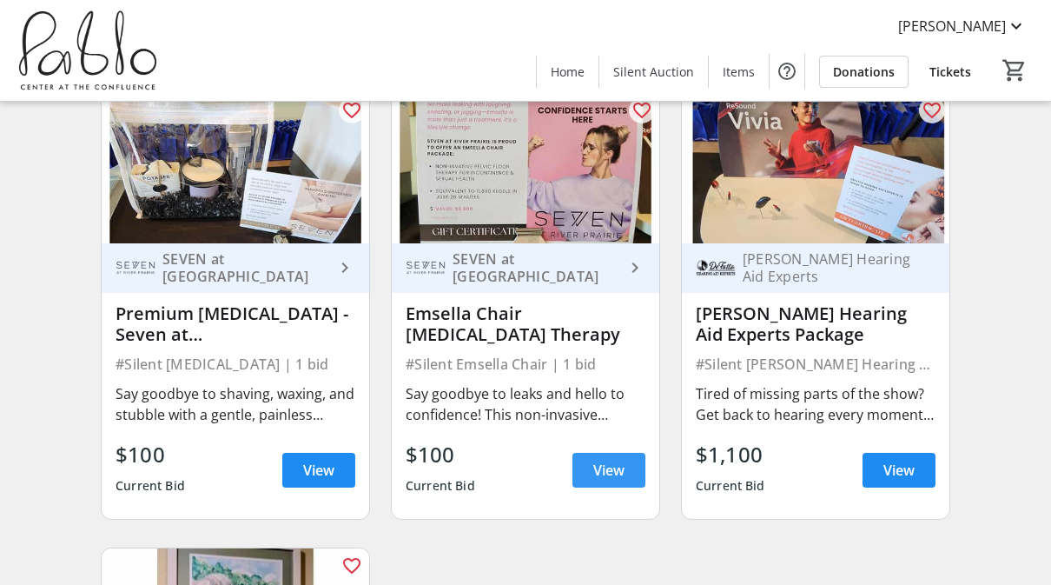
click at [620, 461] on span at bounding box center [609, 470] width 73 height 42
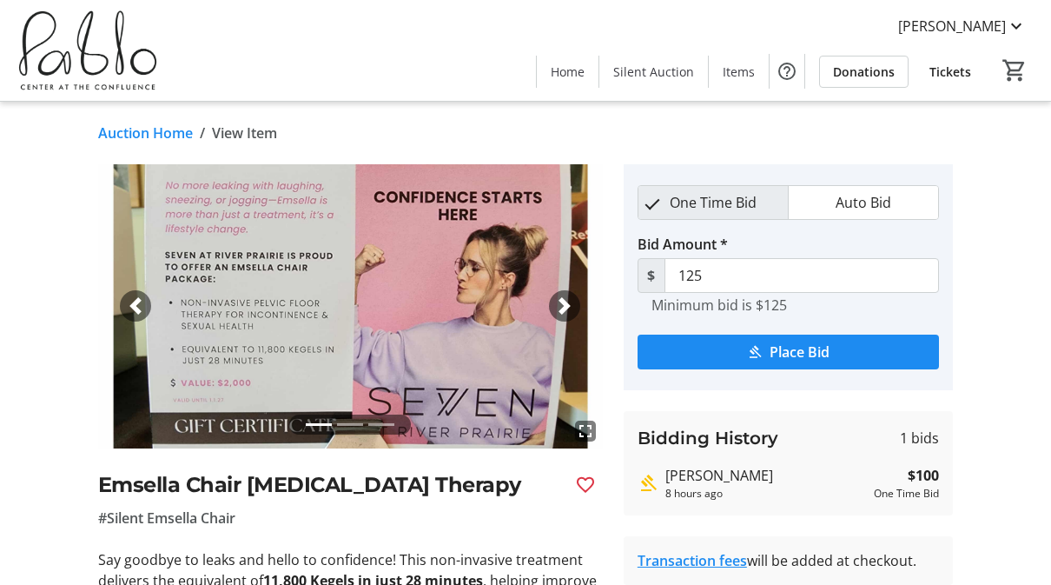
scroll to position [4262, 0]
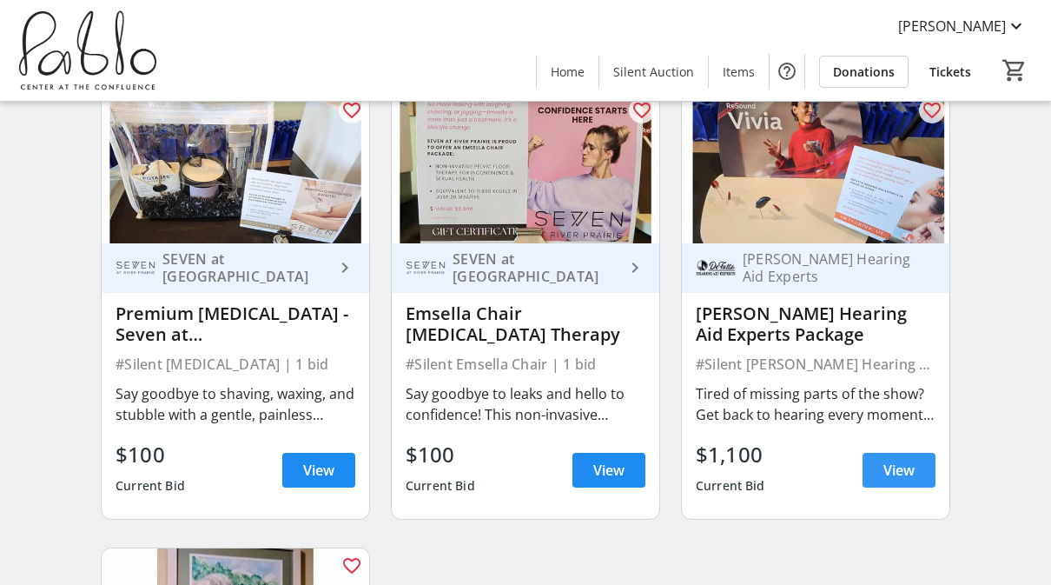
click at [911, 460] on span "View" at bounding box center [899, 470] width 31 height 21
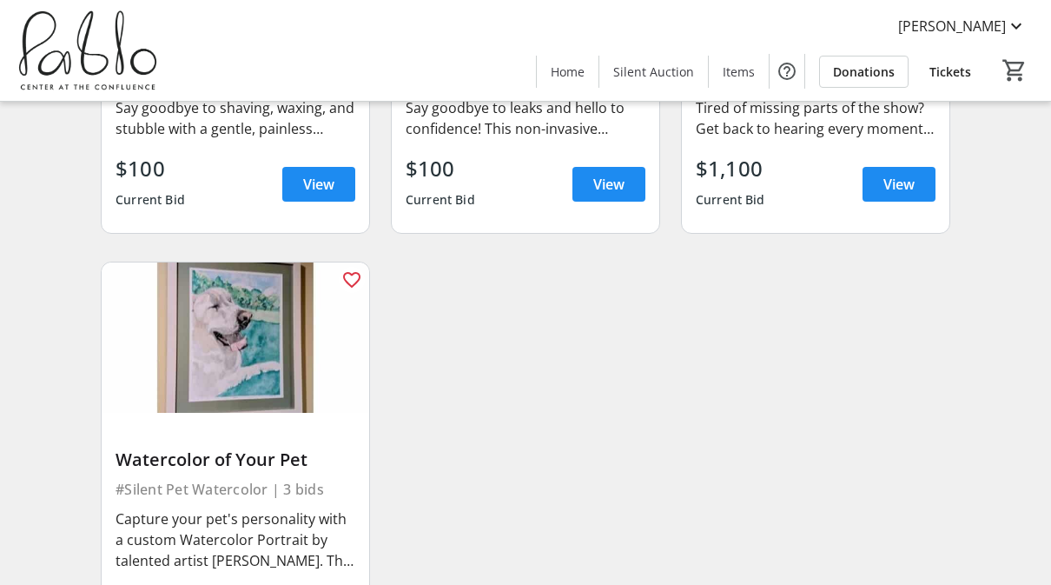
scroll to position [4628, 0]
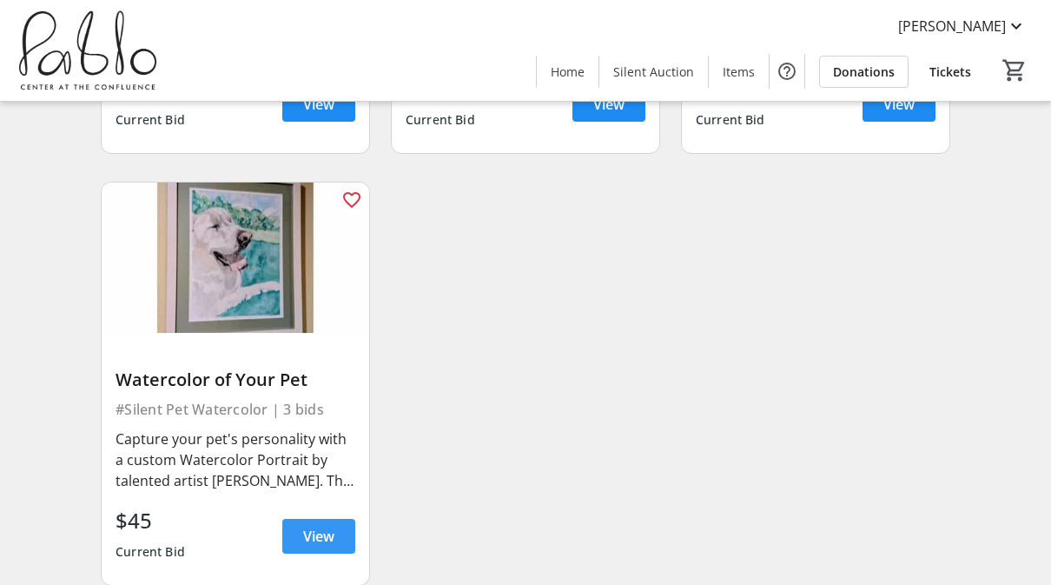
click at [324, 526] on span "View" at bounding box center [318, 536] width 31 height 21
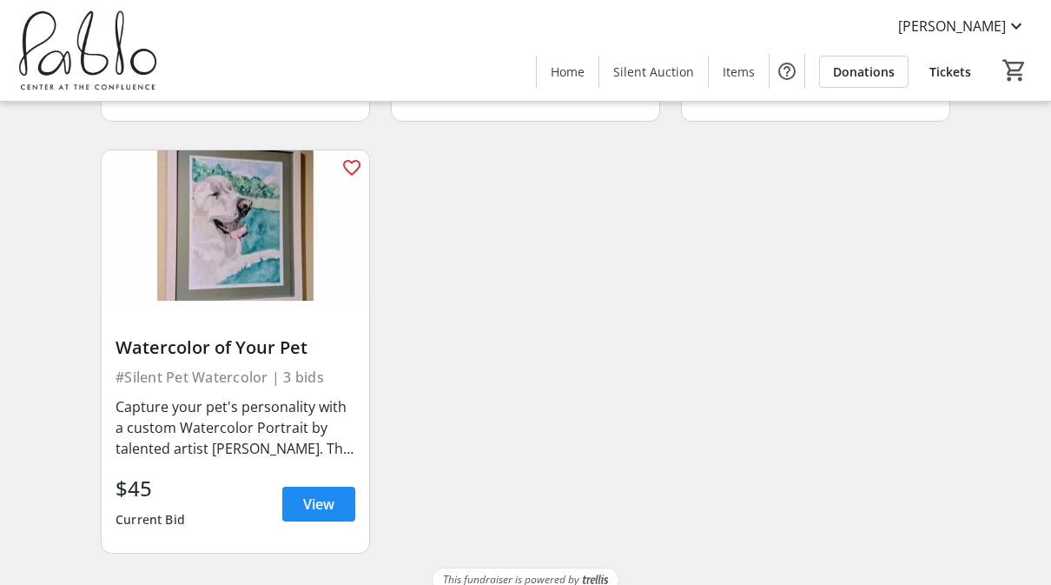
scroll to position [4660, 0]
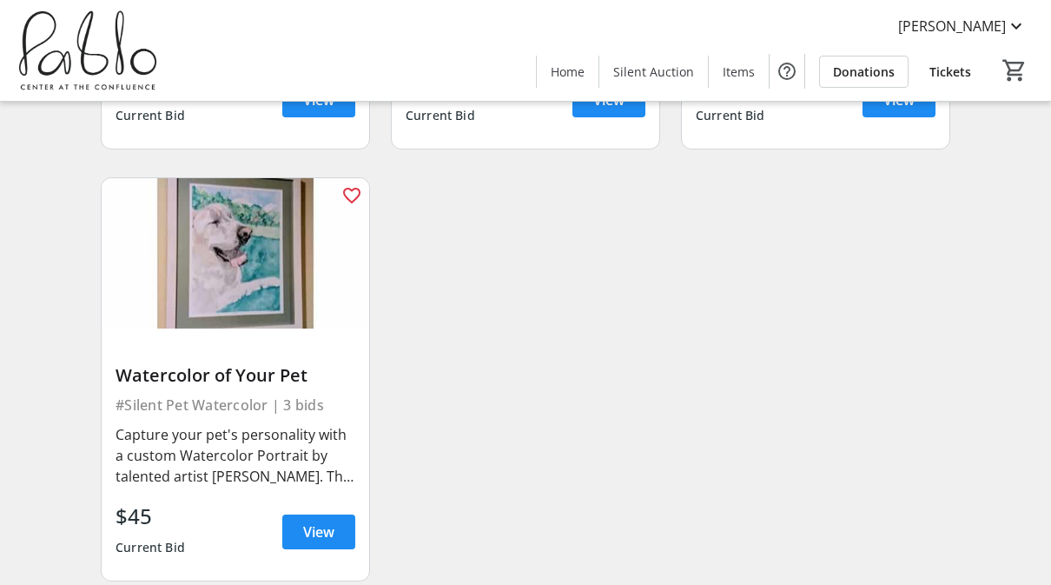
scroll to position [4660, 0]
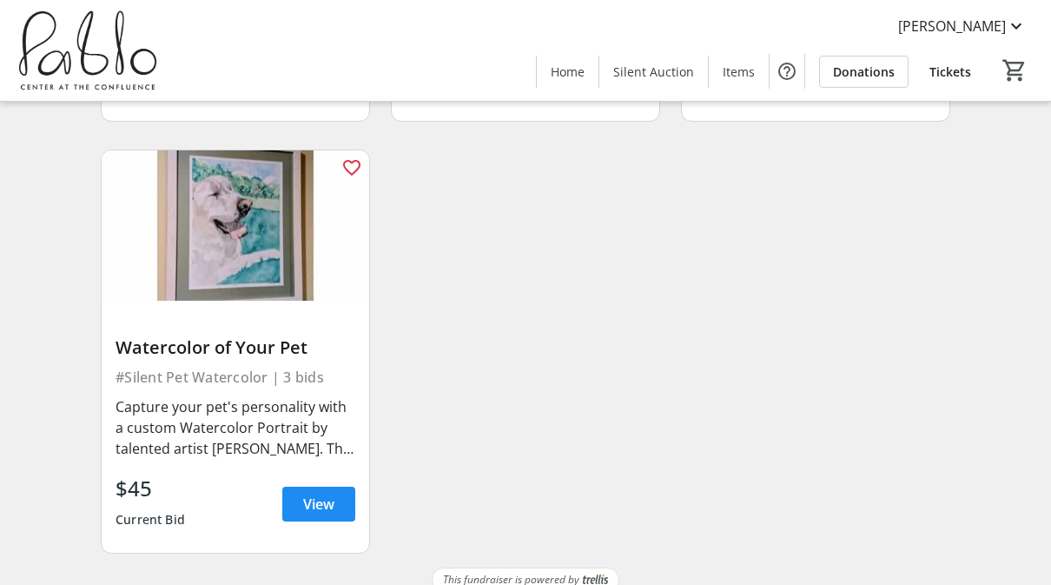
click at [242, 396] on div "Capture your pet's personality with a custom Watercolor Portrait by talented ar…" at bounding box center [236, 427] width 240 height 63
click at [335, 494] on span "View" at bounding box center [318, 504] width 31 height 21
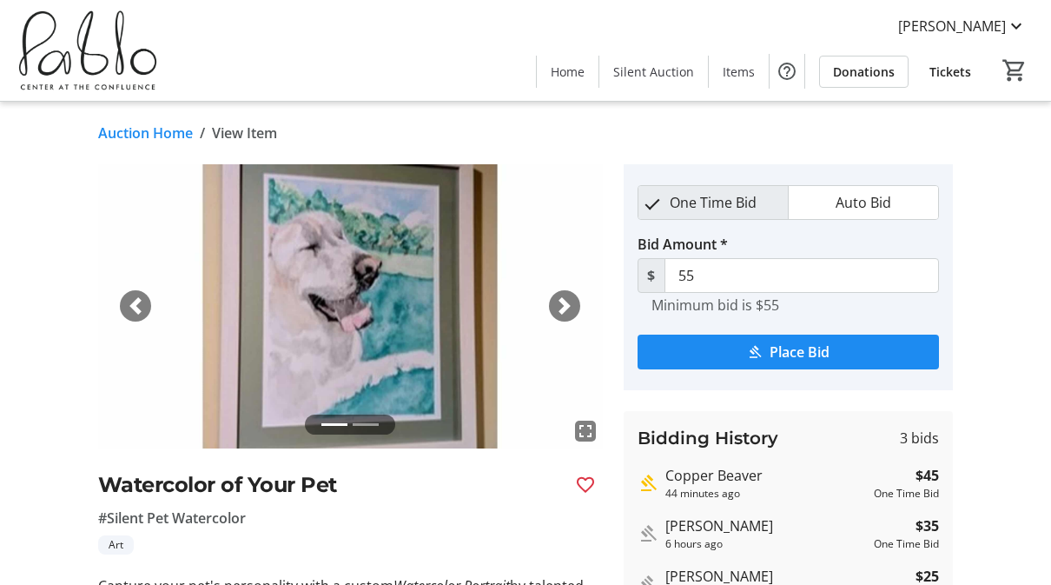
click at [720, 204] on span "One Time Bid" at bounding box center [713, 202] width 108 height 33
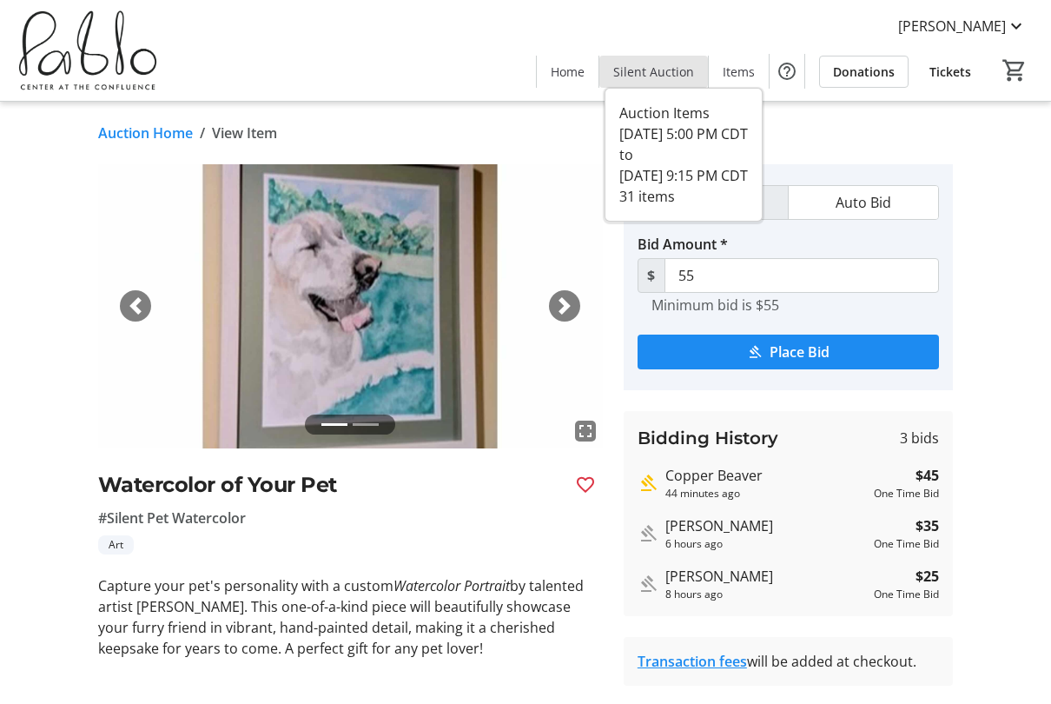
click at [659, 80] on span "Silent Auction" at bounding box center [653, 72] width 81 height 18
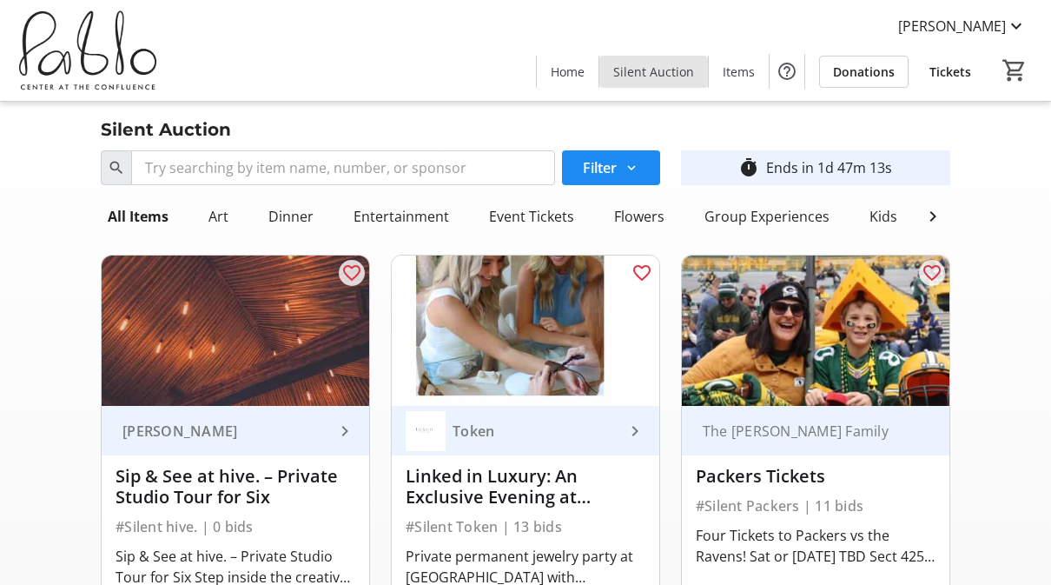
click at [667, 72] on span "Silent Auction" at bounding box center [653, 72] width 81 height 18
click at [944, 218] on span at bounding box center [933, 216] width 35 height 35
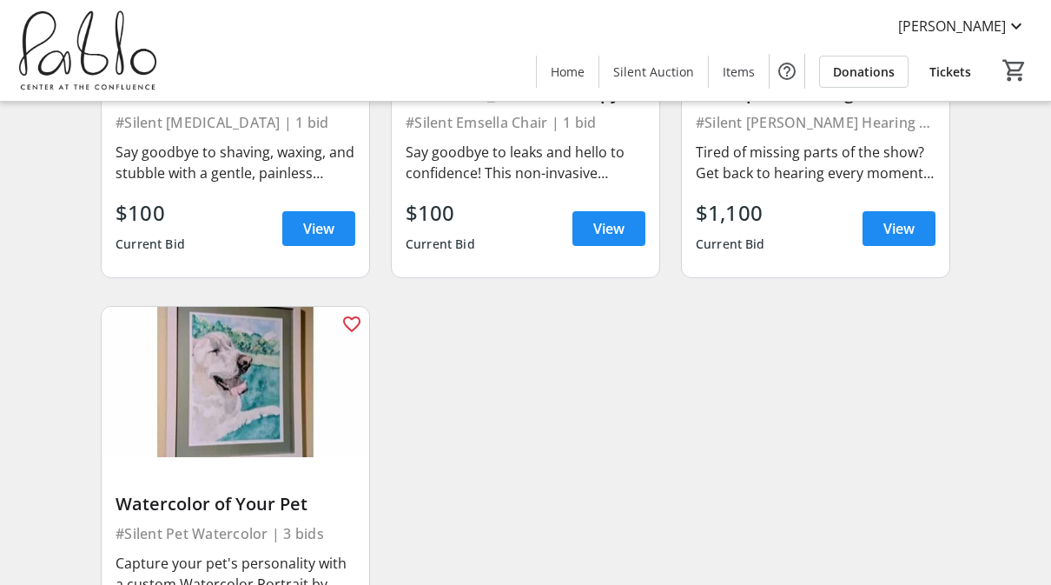
scroll to position [4660, 0]
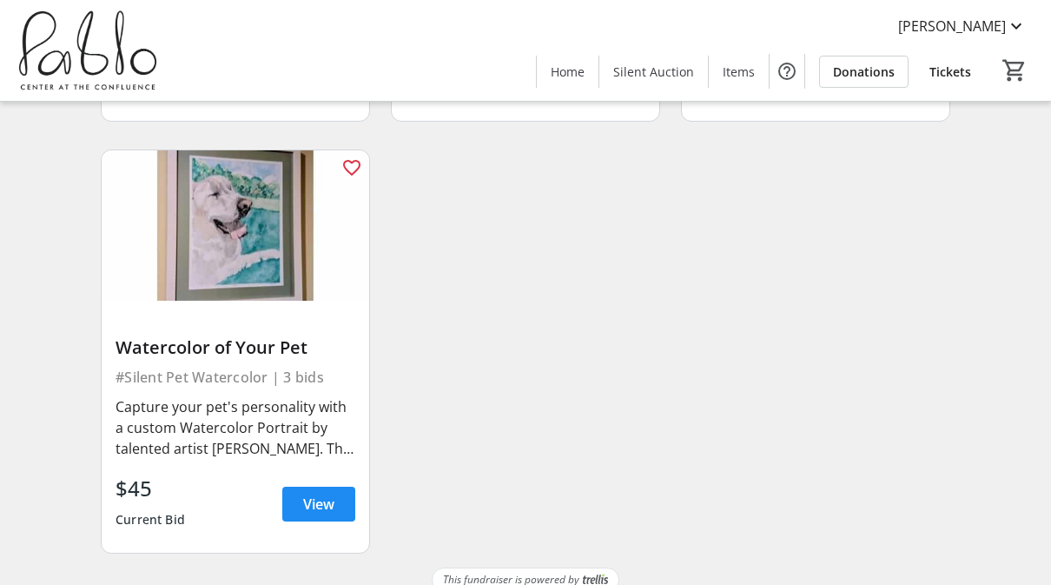
click at [226, 237] on img at bounding box center [236, 225] width 268 height 150
click at [334, 497] on span at bounding box center [318, 504] width 73 height 42
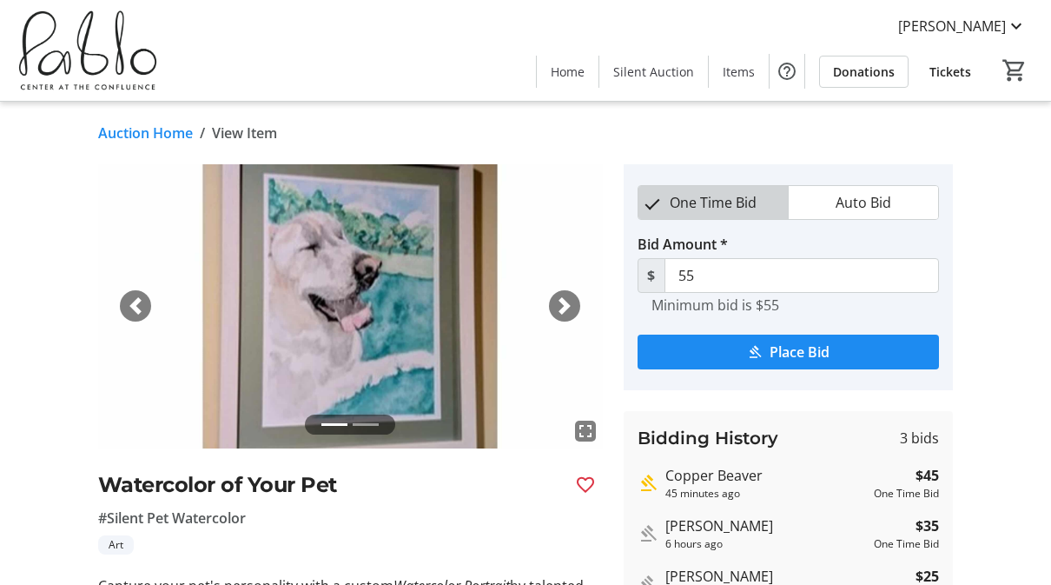
click at [695, 216] on span "One Time Bid" at bounding box center [713, 202] width 108 height 33
click at [671, 200] on span "One Time Bid" at bounding box center [713, 202] width 108 height 33
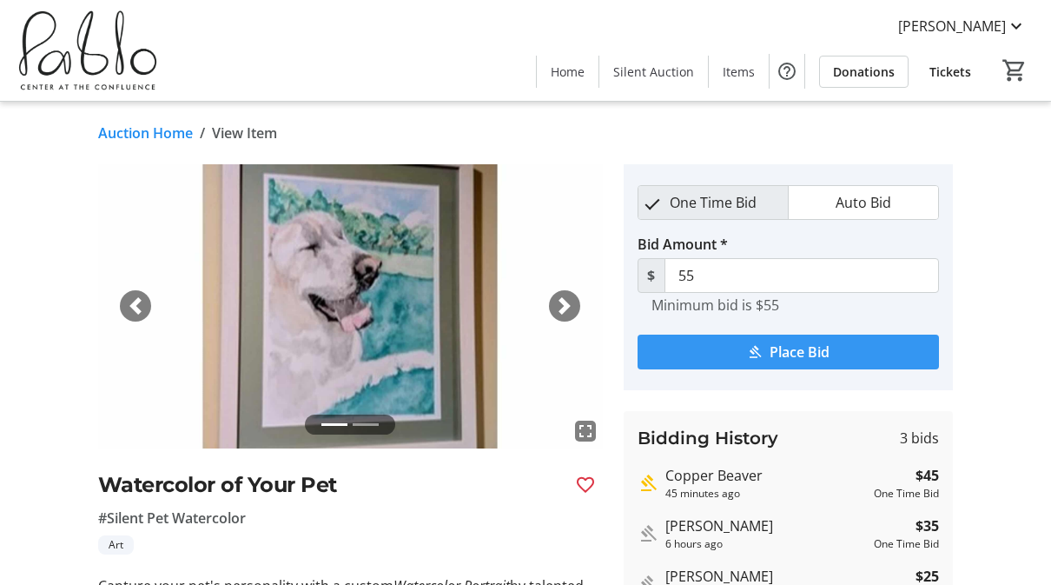
click at [823, 361] on span "Place Bid" at bounding box center [800, 351] width 60 height 21
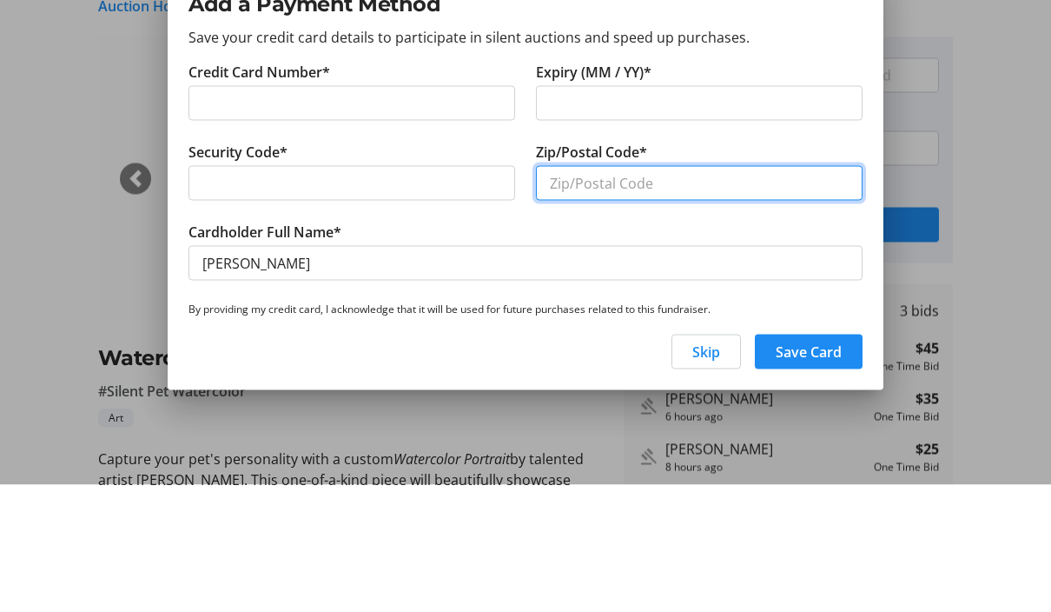
click at [653, 293] on input "Zip/Postal Code*" at bounding box center [699, 310] width 327 height 35
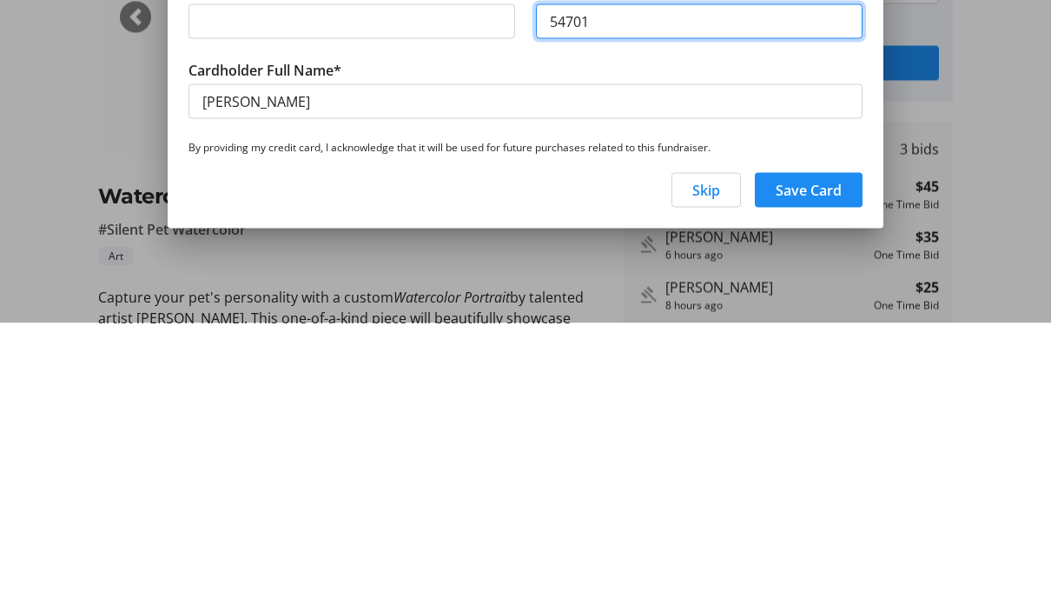
type input "54701"
click at [826, 468] on span "Save Card" at bounding box center [809, 478] width 66 height 21
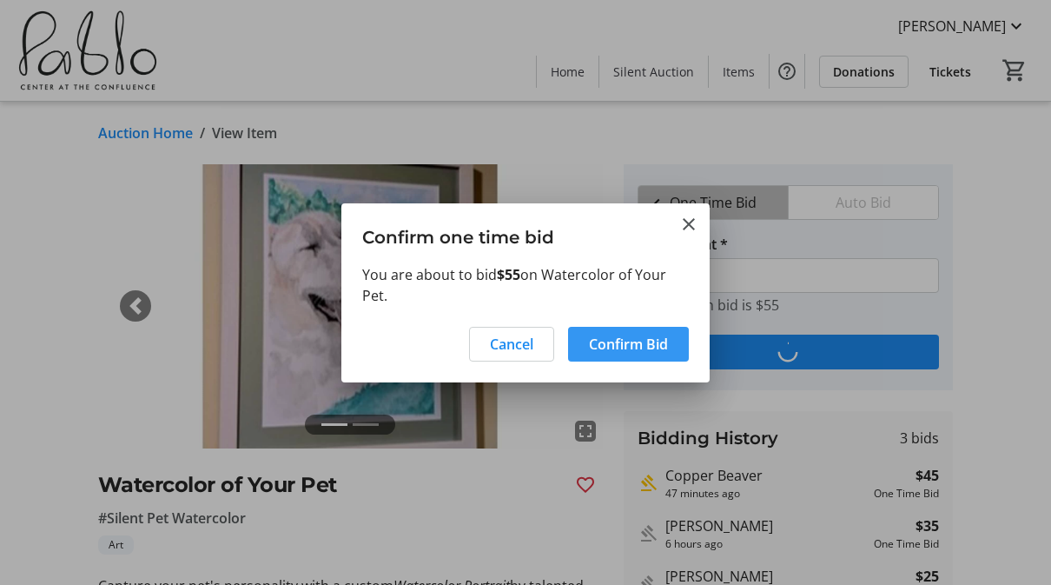
click at [630, 347] on span "Confirm Bid" at bounding box center [628, 344] width 79 height 21
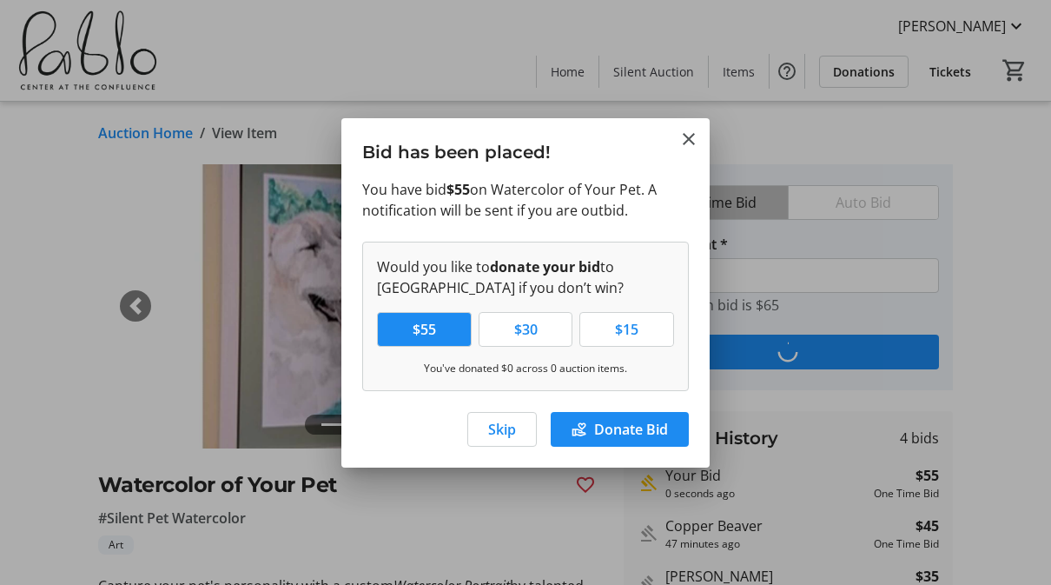
type input "65"
click at [695, 143] on mat-icon "Close" at bounding box center [689, 139] width 21 height 21
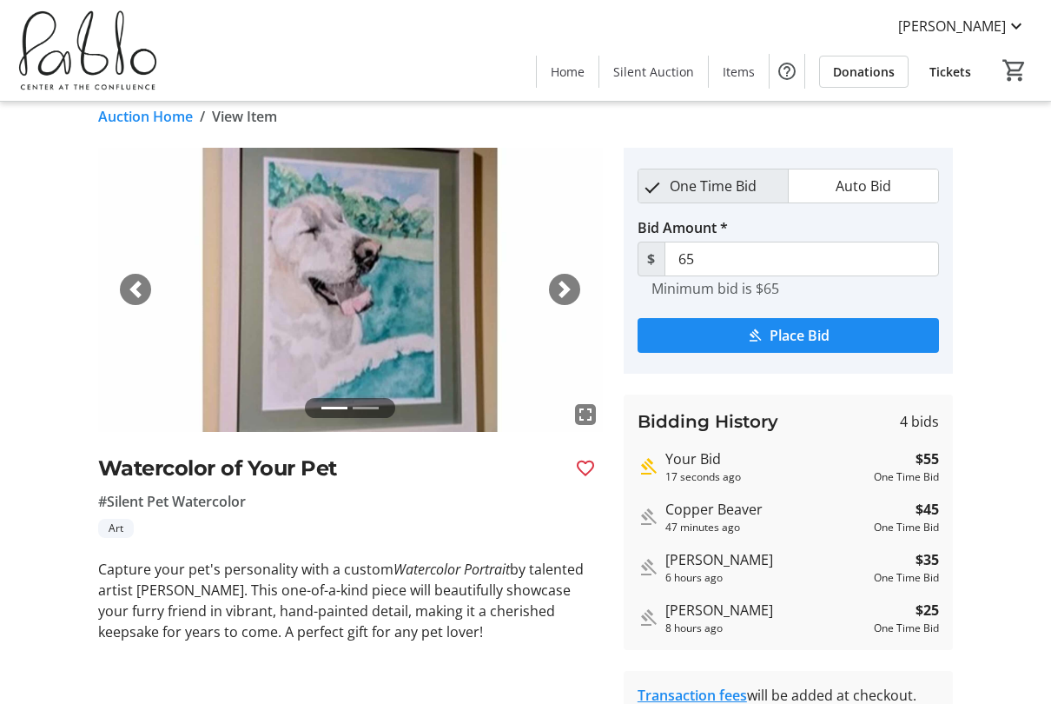
scroll to position [8, 0]
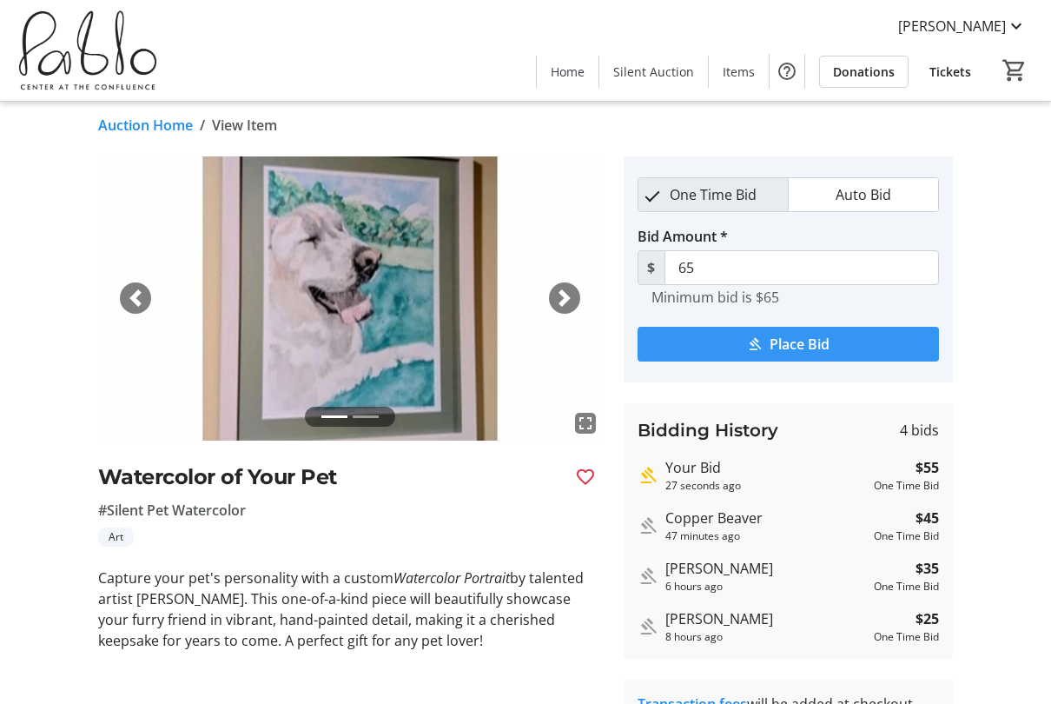
click at [864, 341] on span "submit" at bounding box center [789, 344] width 302 height 42
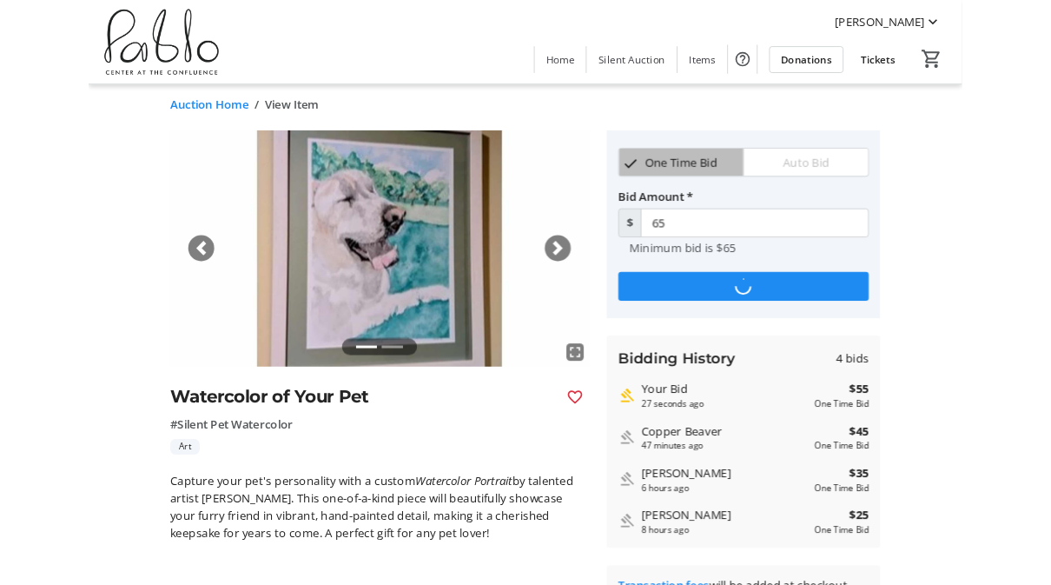
scroll to position [0, 0]
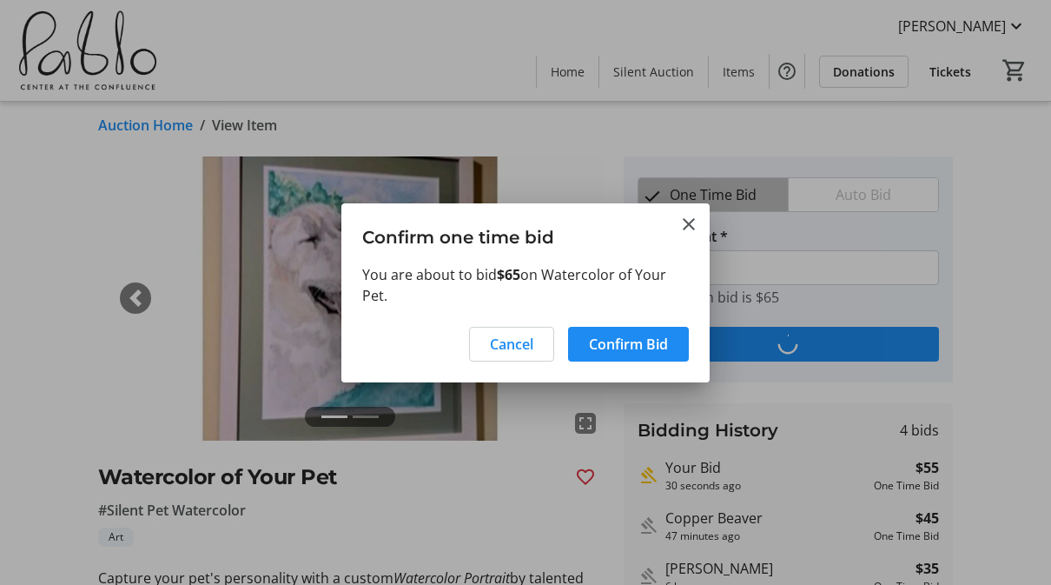
click at [696, 215] on mat-icon "Close" at bounding box center [689, 224] width 21 height 21
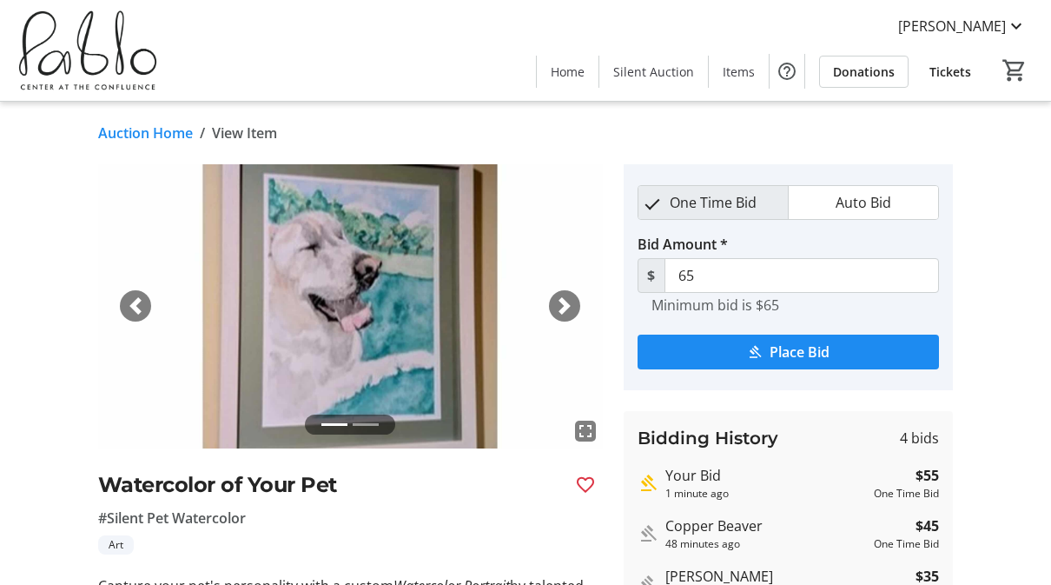
click at [584, 435] on mat-icon "fullscreen" at bounding box center [585, 431] width 21 height 21
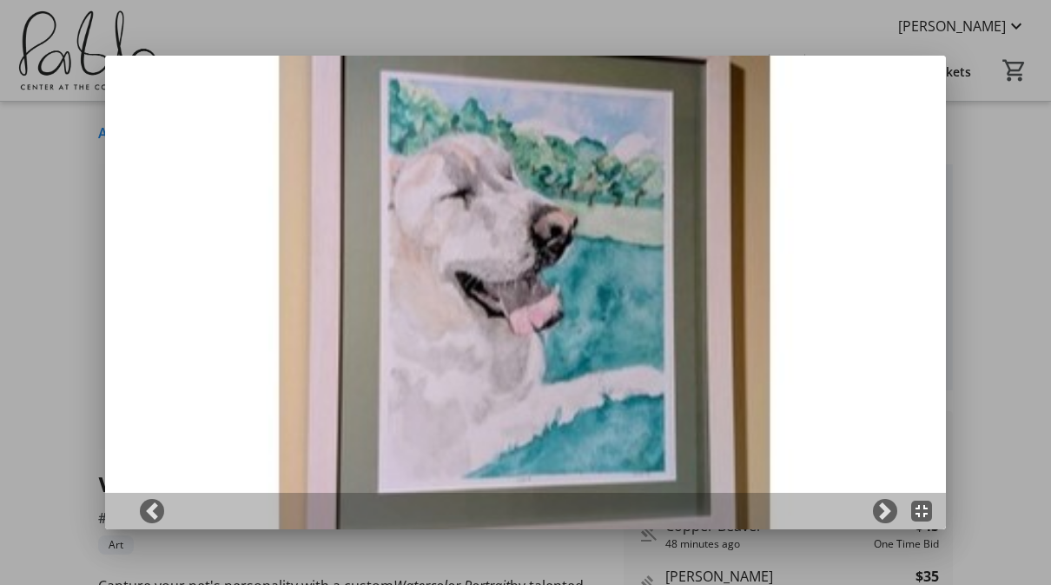
click at [931, 511] on mat-icon "fullscreen_exit" at bounding box center [921, 510] width 21 height 21
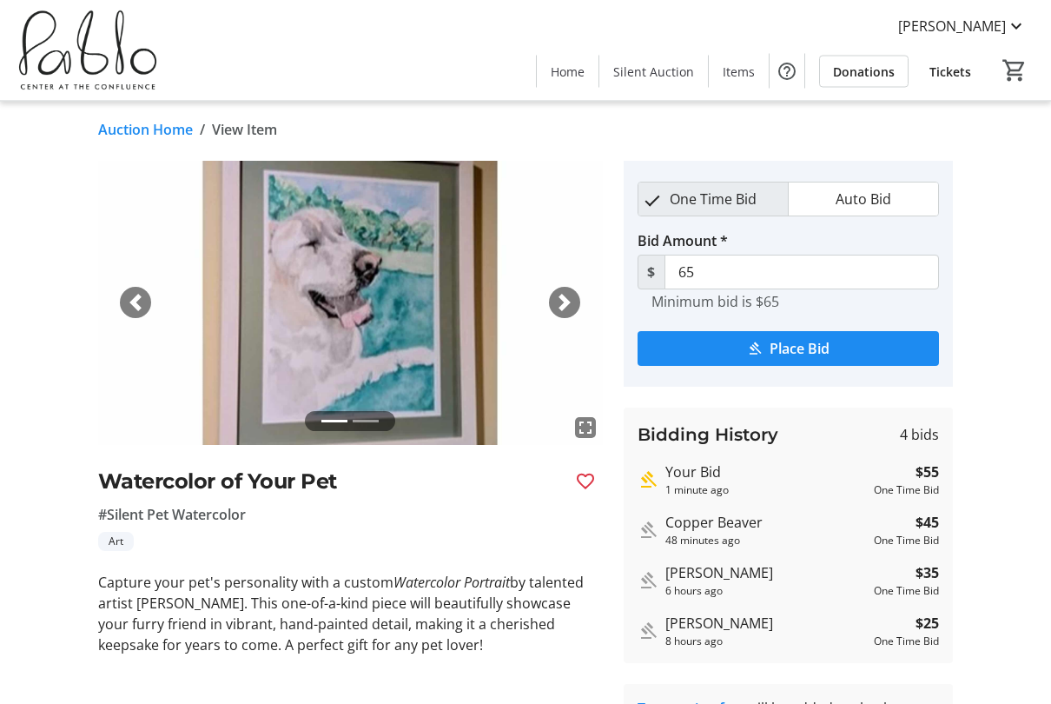
scroll to position [3, 0]
click at [141, 134] on link "Auction Home" at bounding box center [145, 129] width 95 height 21
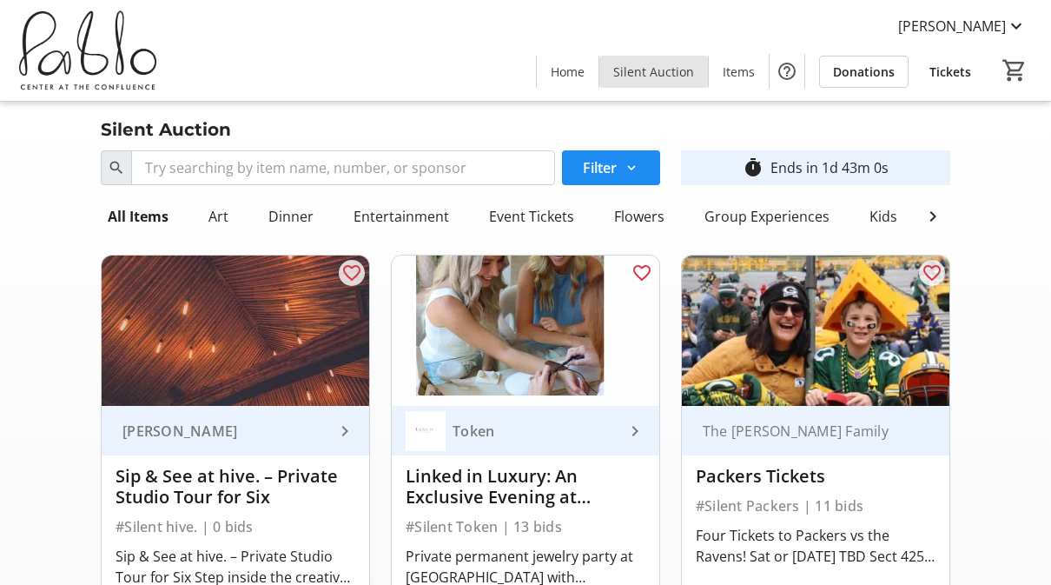
click at [666, 71] on span "Silent Auction" at bounding box center [653, 72] width 81 height 18
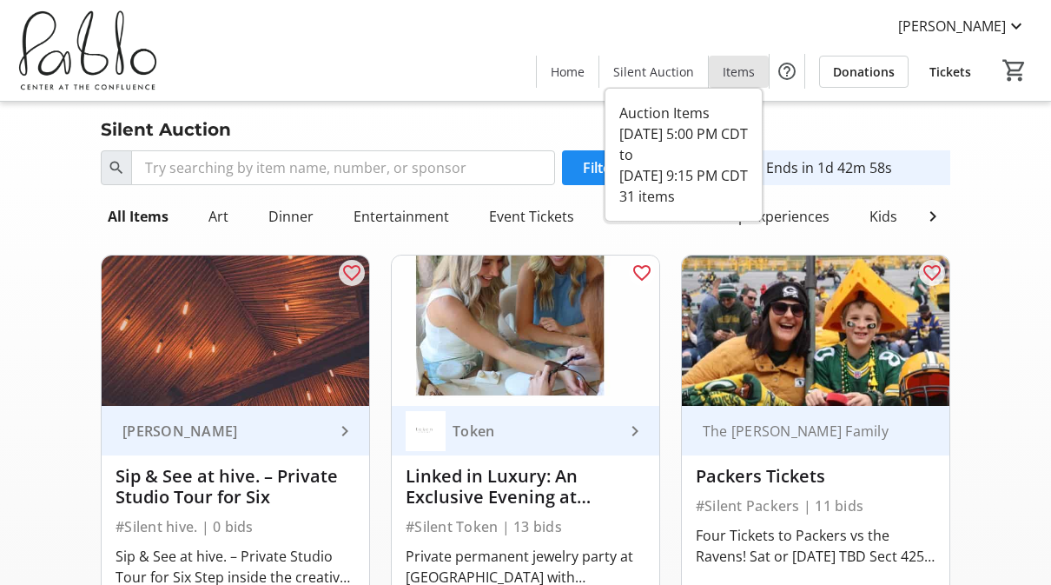
click at [741, 70] on span "Items" at bounding box center [739, 72] width 32 height 18
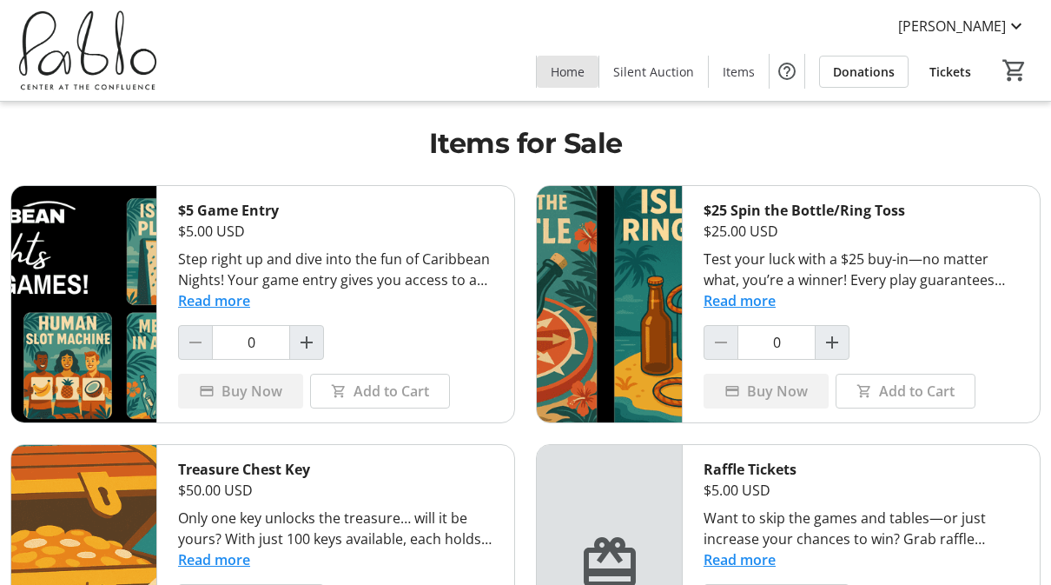
click at [572, 74] on span "Home" at bounding box center [568, 72] width 34 height 18
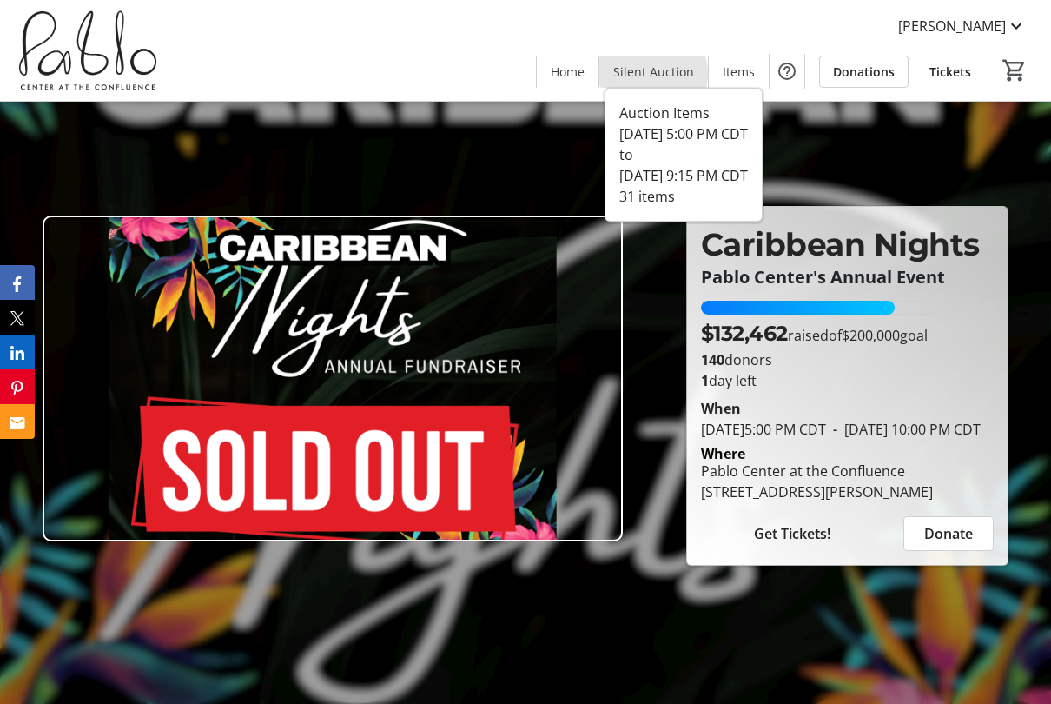
click at [659, 75] on span "Silent Auction" at bounding box center [653, 72] width 81 height 18
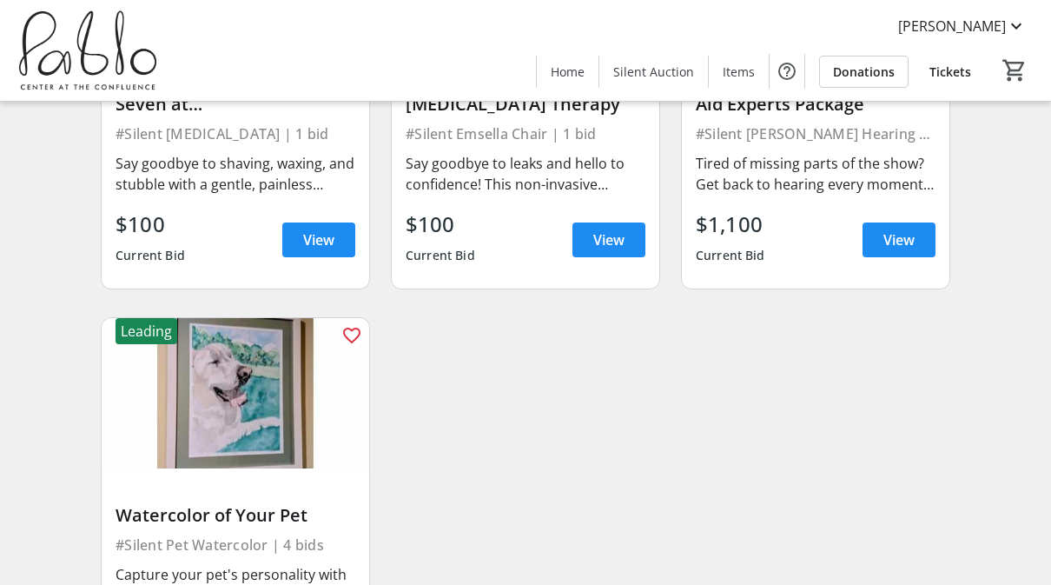
scroll to position [4660, 0]
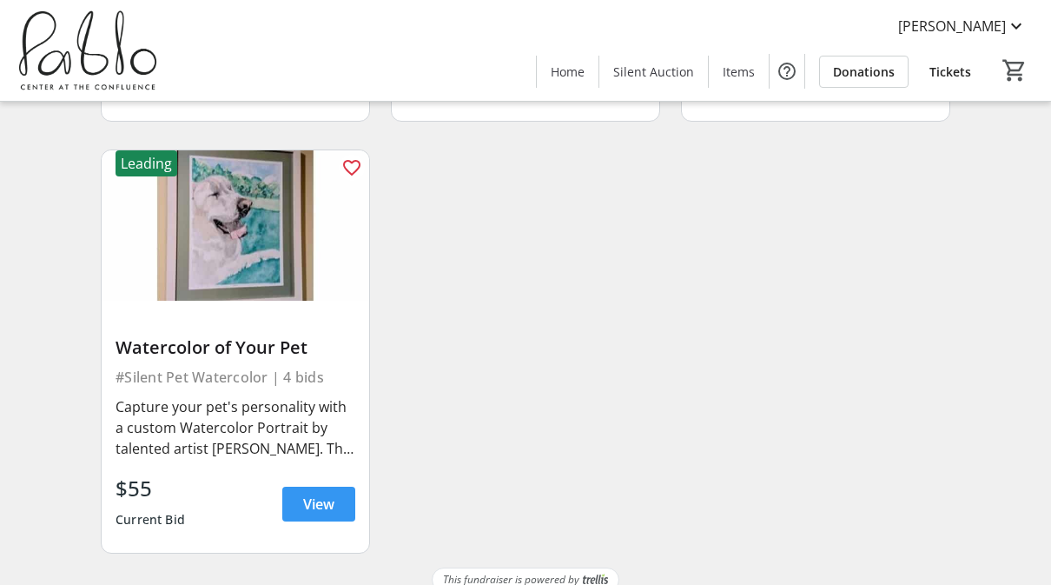
click at [317, 494] on span "View" at bounding box center [318, 504] width 31 height 21
